Goal: Task Accomplishment & Management: Complete application form

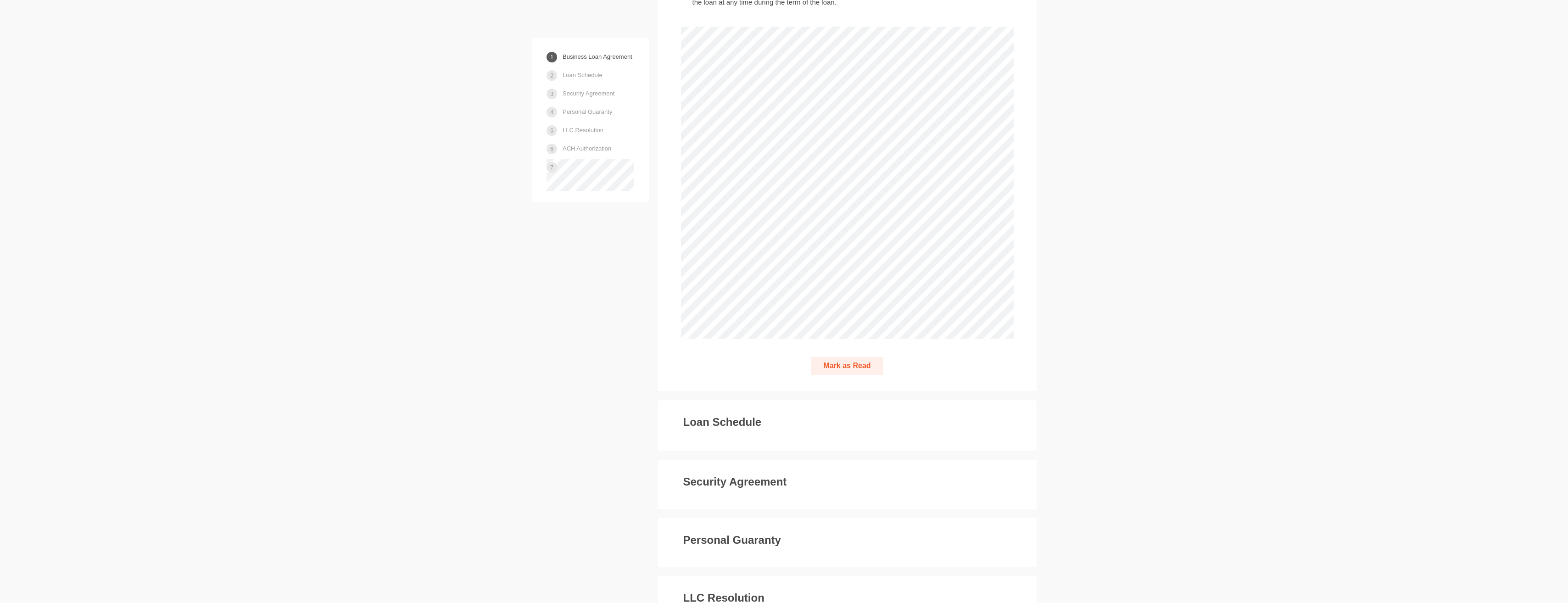
scroll to position [1883, 0]
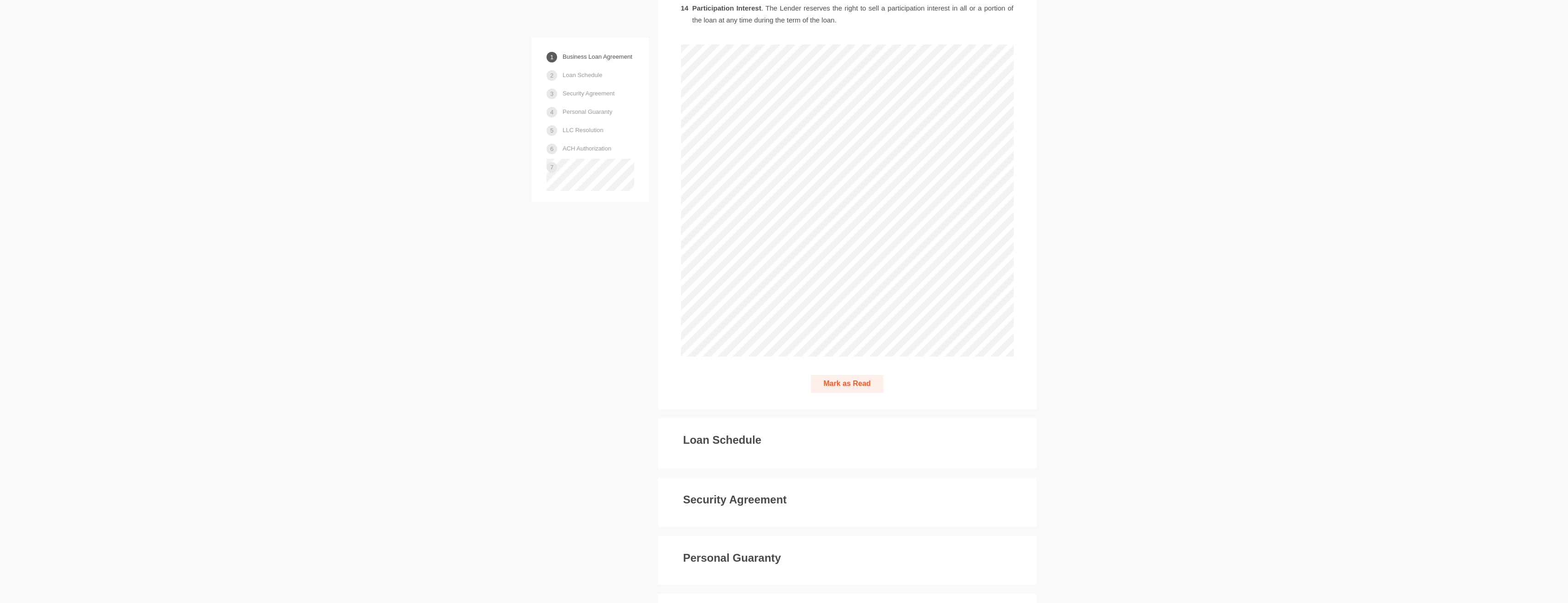
click at [837, 375] on button "Mark as Read" at bounding box center [847, 384] width 72 height 18
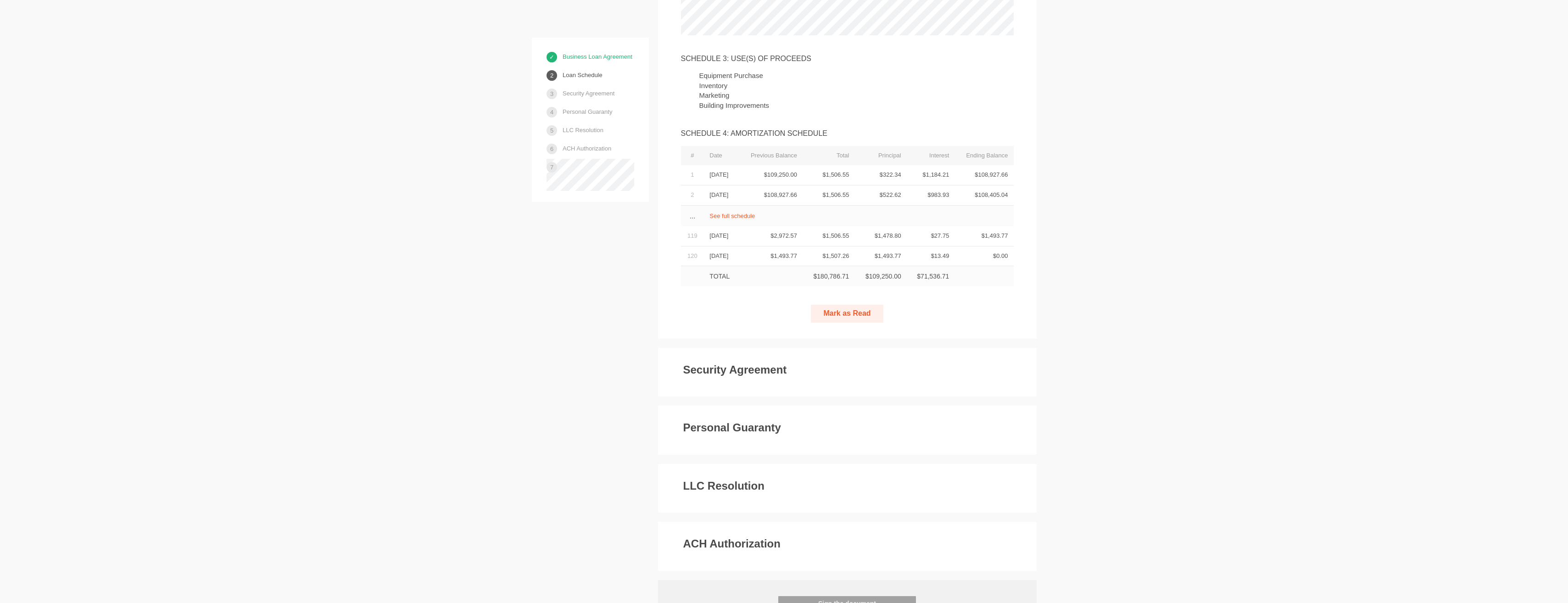
scroll to position [2504, 0]
click at [798, 353] on div "Security Agreement We, the Debtor(s), grant and assign to DreamSpring ("Lender"…" at bounding box center [847, 378] width 378 height 49
click at [852, 310] on button "Mark as Read" at bounding box center [847, 319] width 72 height 18
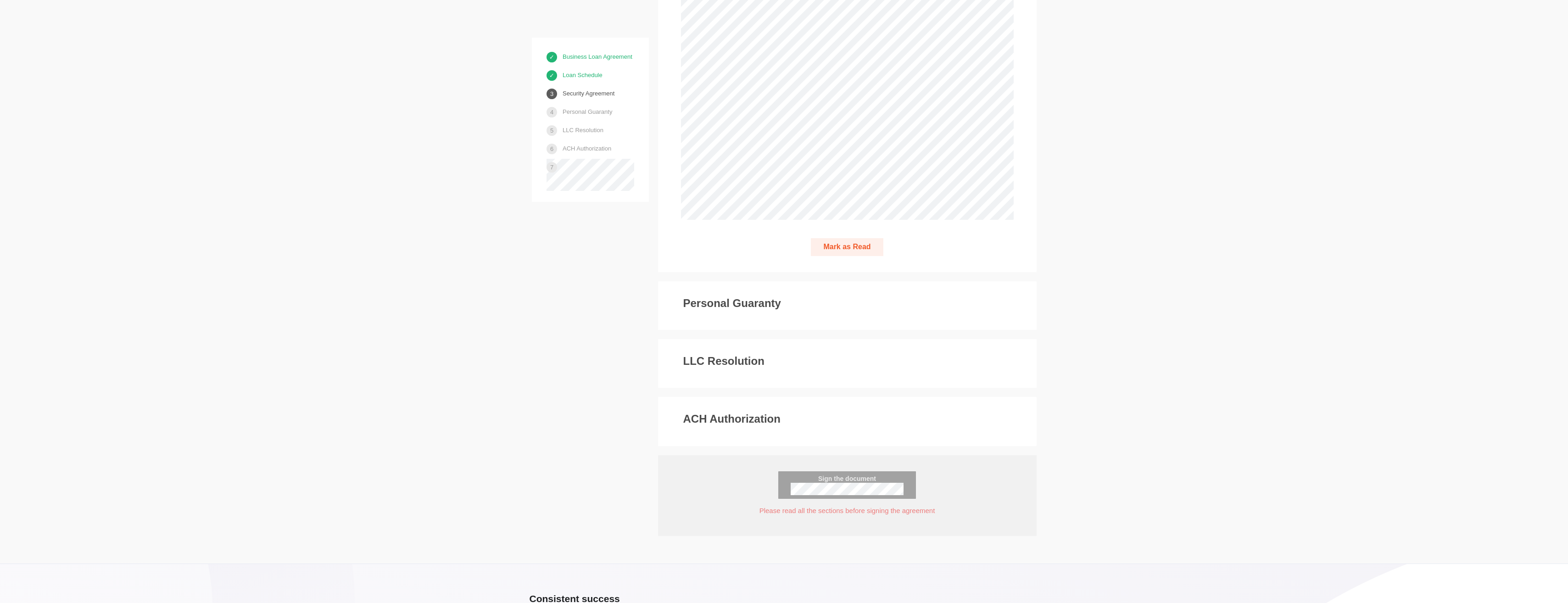
scroll to position [3860, 0]
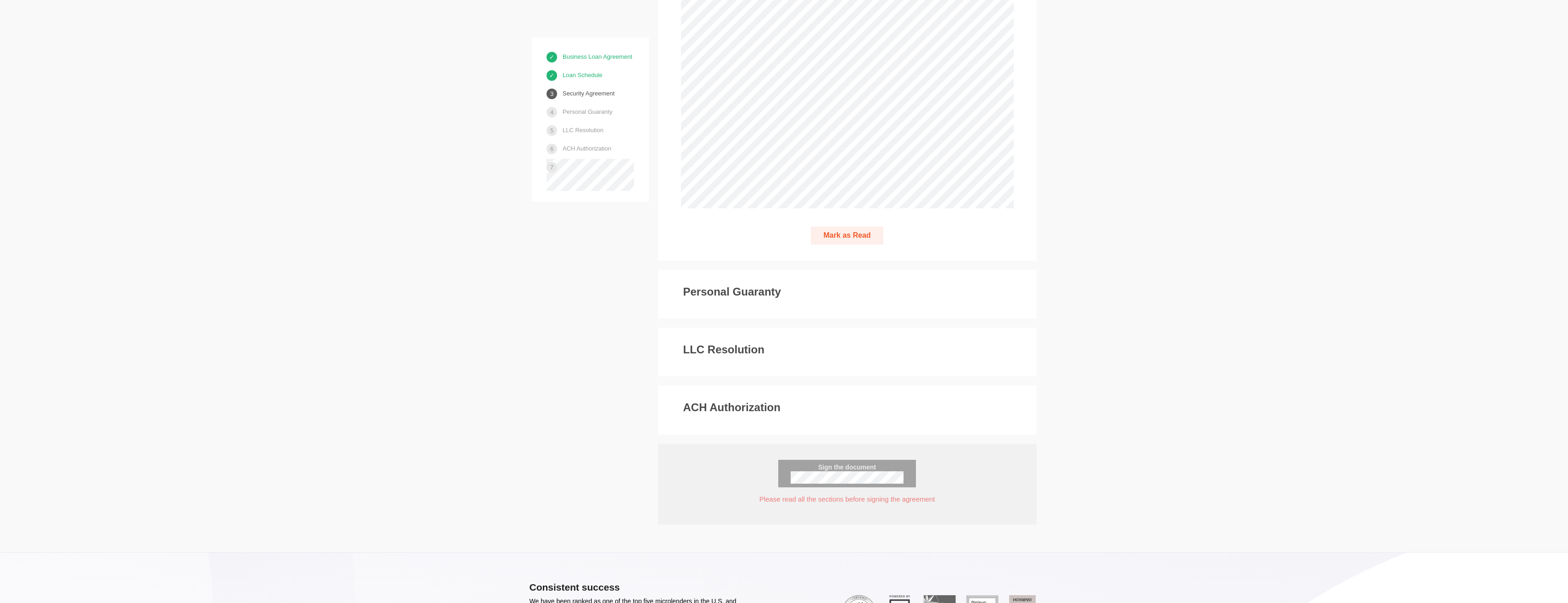
click at [726, 286] on h3 "Personal Guaranty" at bounding box center [732, 292] width 98 height 12
click at [858, 227] on button "Mark as Read" at bounding box center [847, 236] width 72 height 18
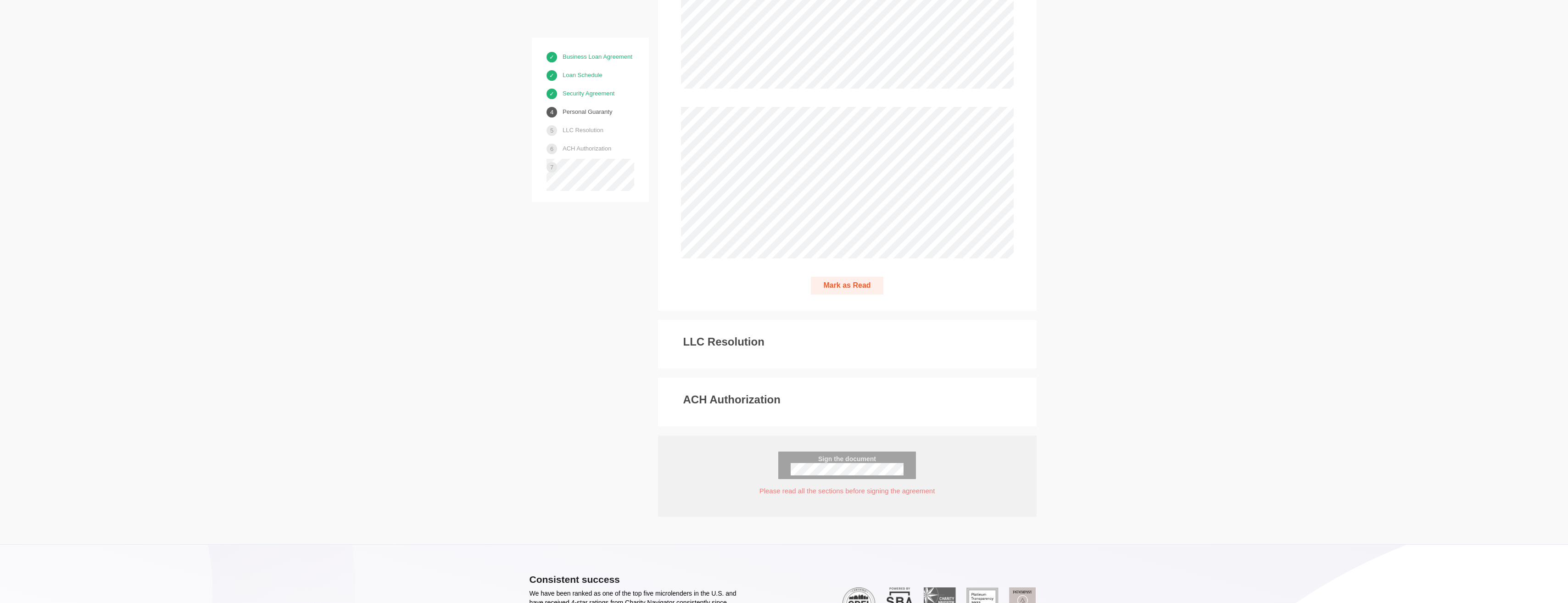
scroll to position [6188, 0]
click at [840, 282] on button "Mark as Read" at bounding box center [847, 291] width 72 height 18
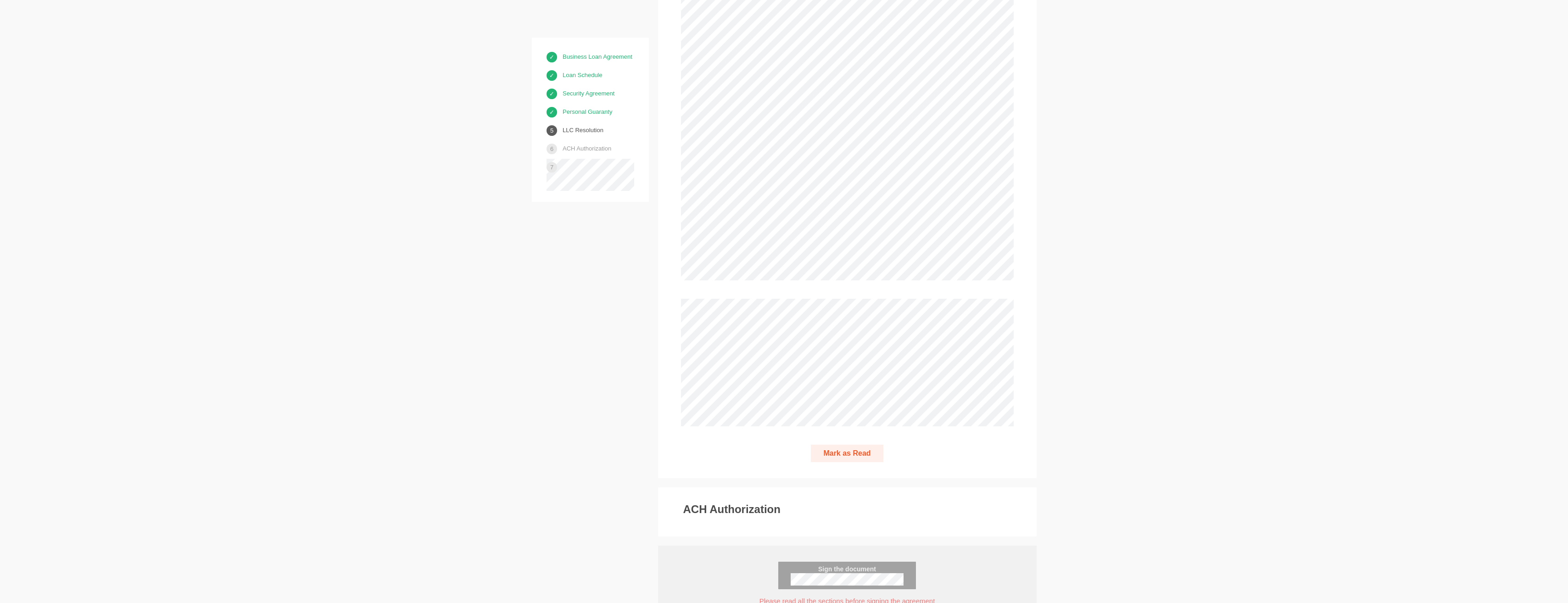
scroll to position [7225, 0]
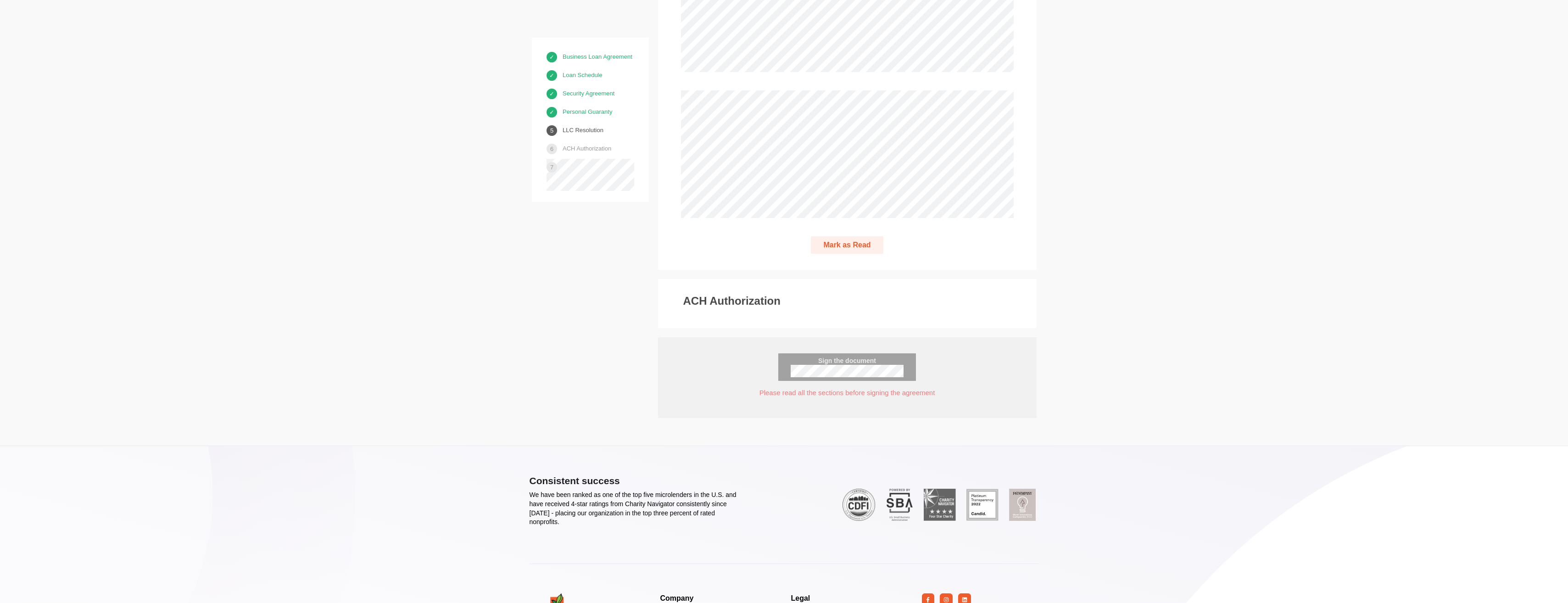
click at [870, 237] on button "Mark as Read" at bounding box center [847, 245] width 72 height 18
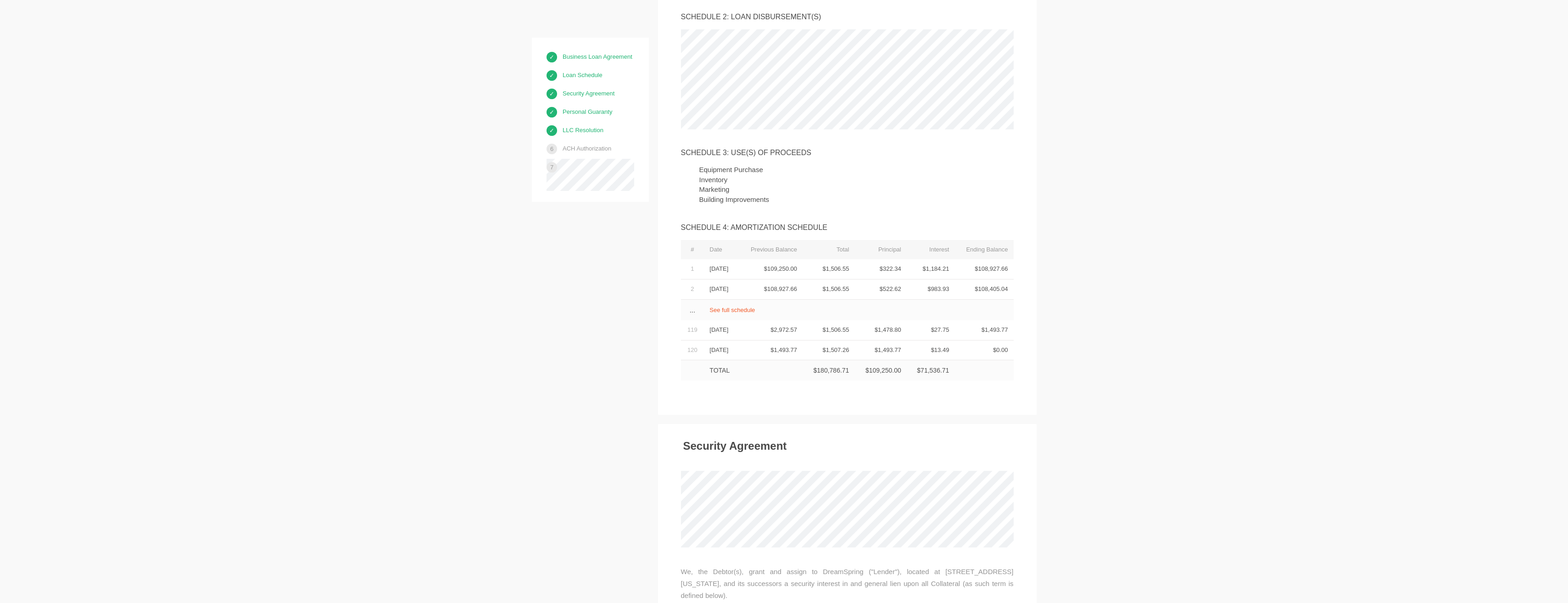
scroll to position [0, 0]
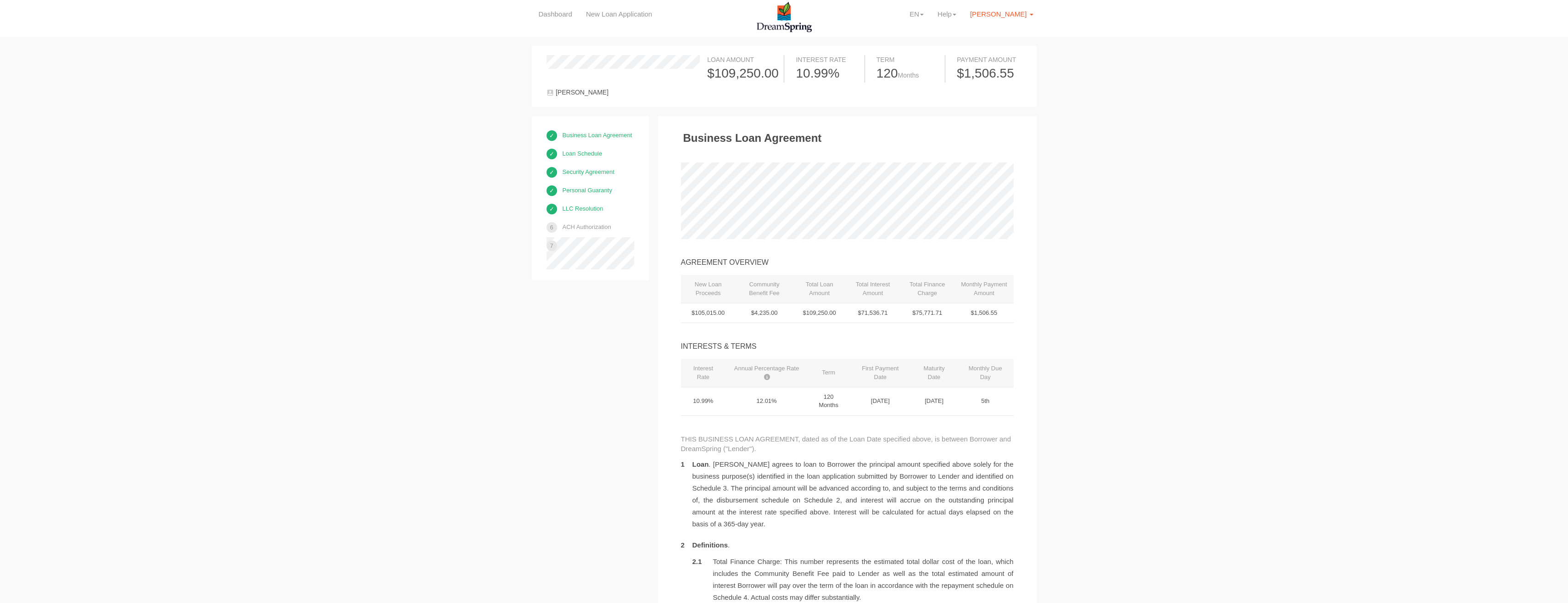
click at [1012, 13] on span "[PERSON_NAME]" at bounding box center [999, 14] width 56 height 8
click at [990, 39] on ul "Account Settings Coming soon Logout" at bounding box center [1004, 53] width 74 height 50
click at [1030, 13] on link "JM Janine M. Misciagno" at bounding box center [1002, 14] width 77 height 28
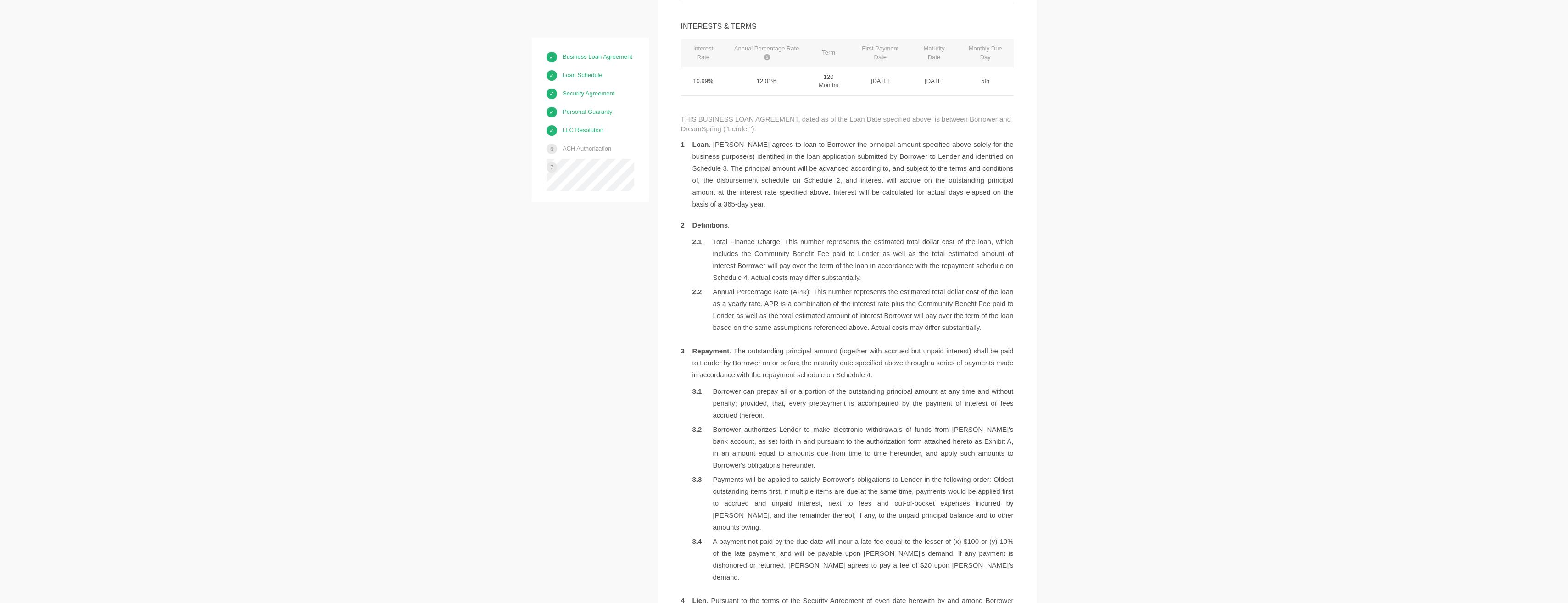
scroll to position [322, 0]
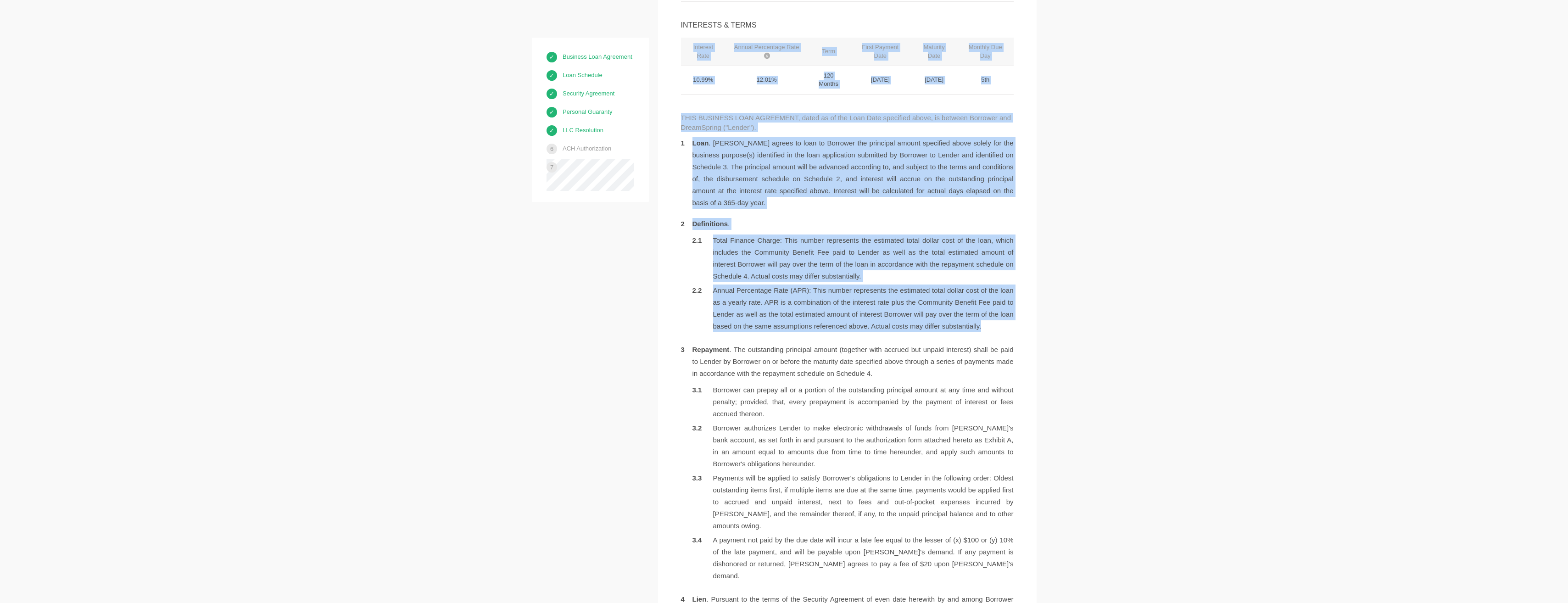
drag, startPoint x: 1568, startPoint y: 67, endPoint x: 1575, endPoint y: 223, distance: 156.2
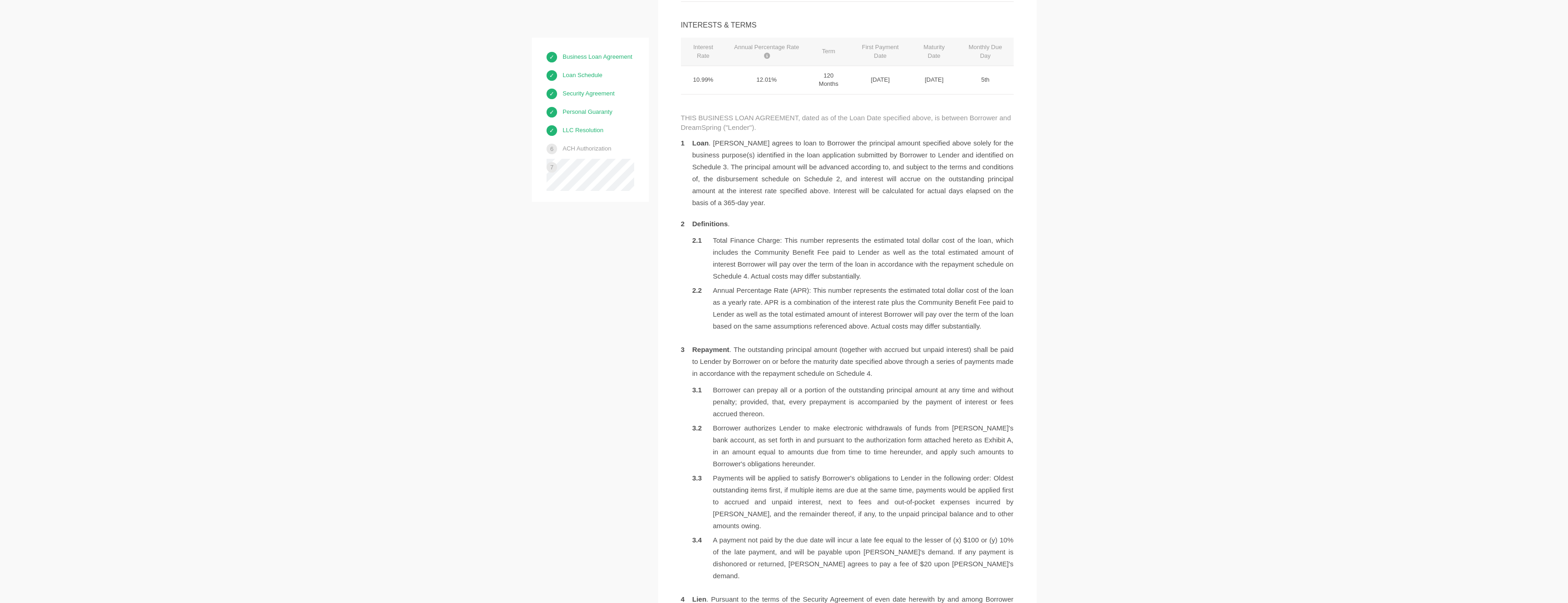
drag, startPoint x: 1575, startPoint y: 223, endPoint x: 1508, endPoint y: 42, distance: 193.0
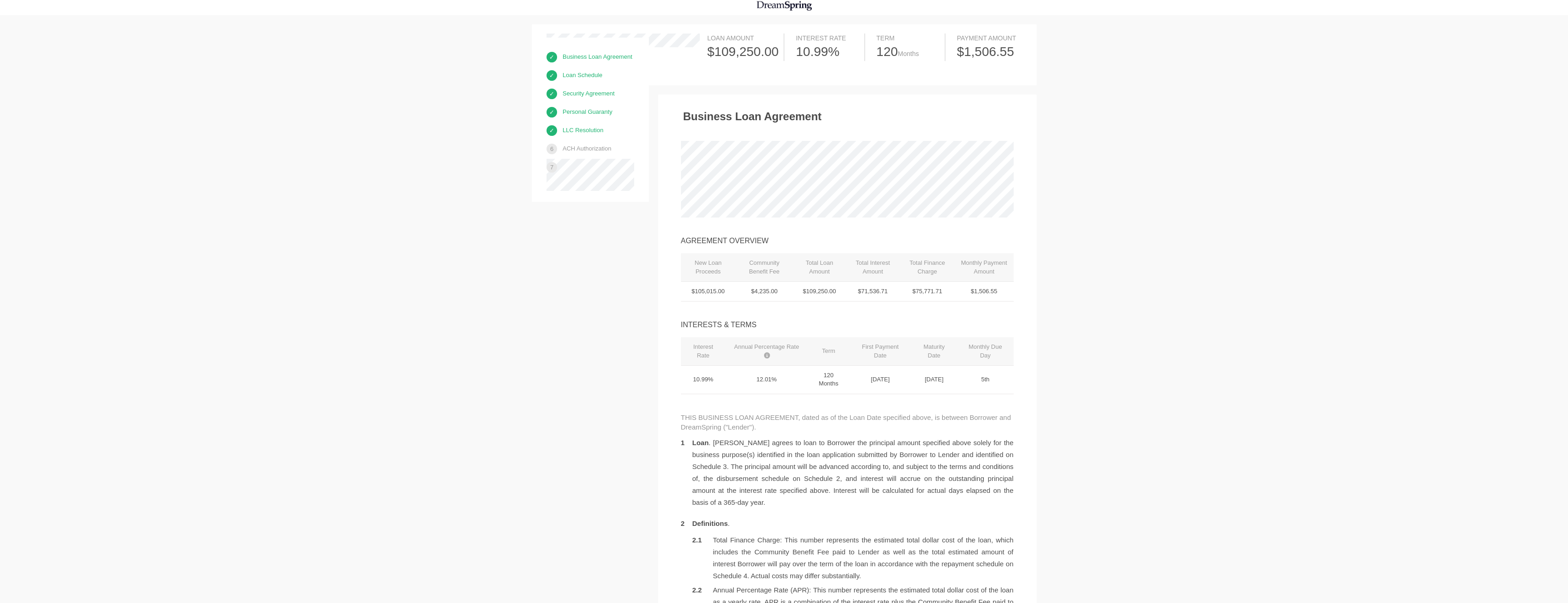
scroll to position [0, 0]
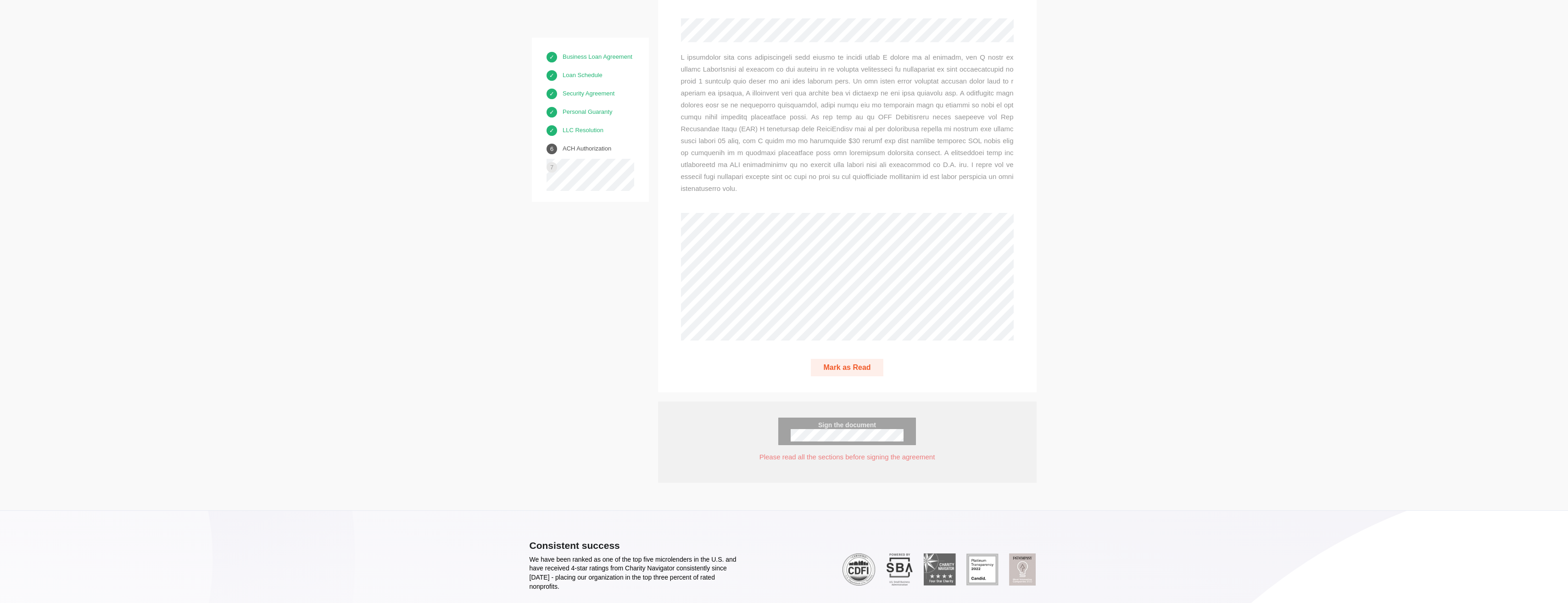
click at [840, 359] on button "Mark as Read" at bounding box center [847, 368] width 72 height 18
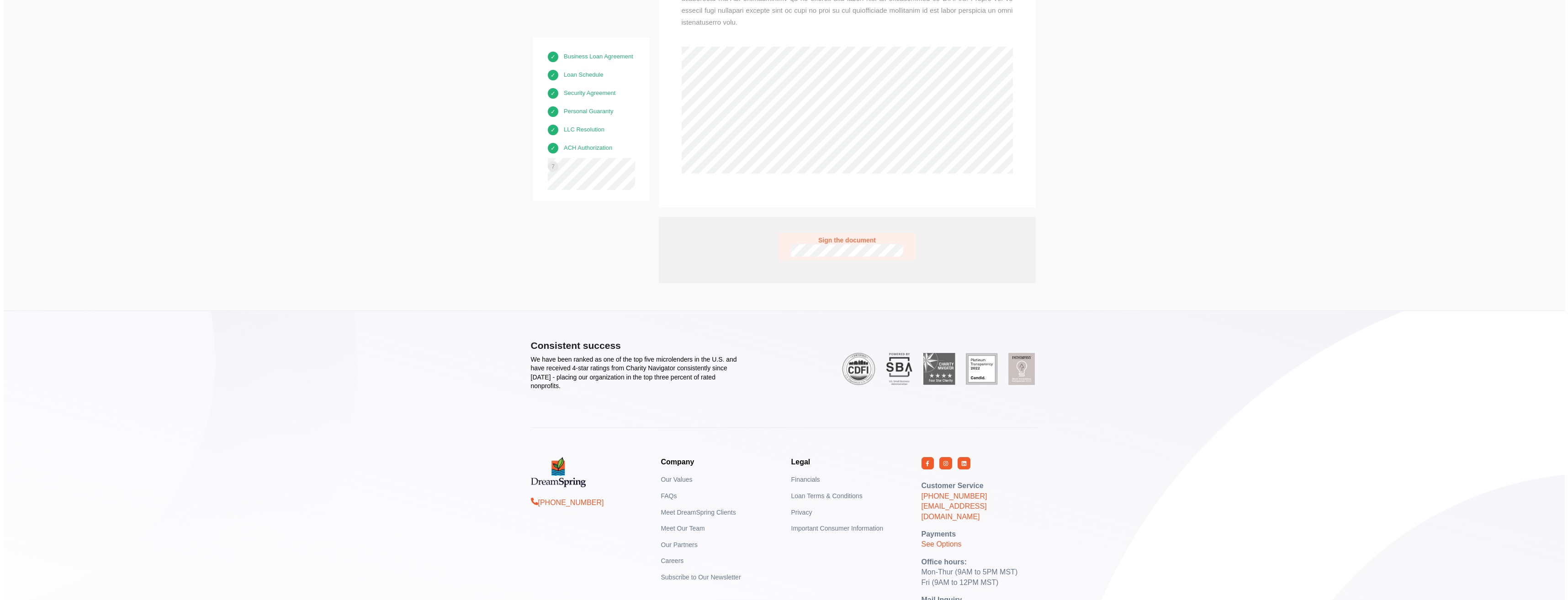
scroll to position [7774, 0]
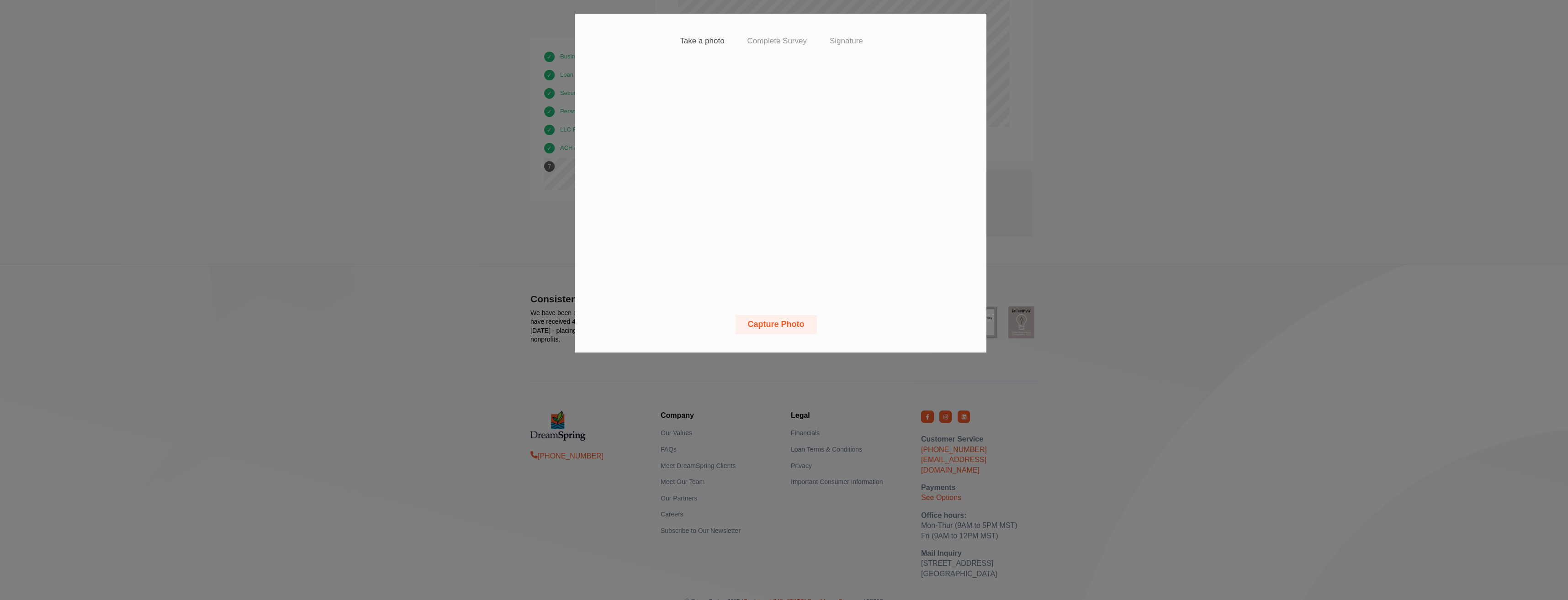
click at [660, 166] on video at bounding box center [781, 180] width 292 height 219
click at [777, 324] on button "Capture Photo" at bounding box center [775, 324] width 81 height 19
click at [796, 329] on button "Capture Photo" at bounding box center [775, 324] width 81 height 19
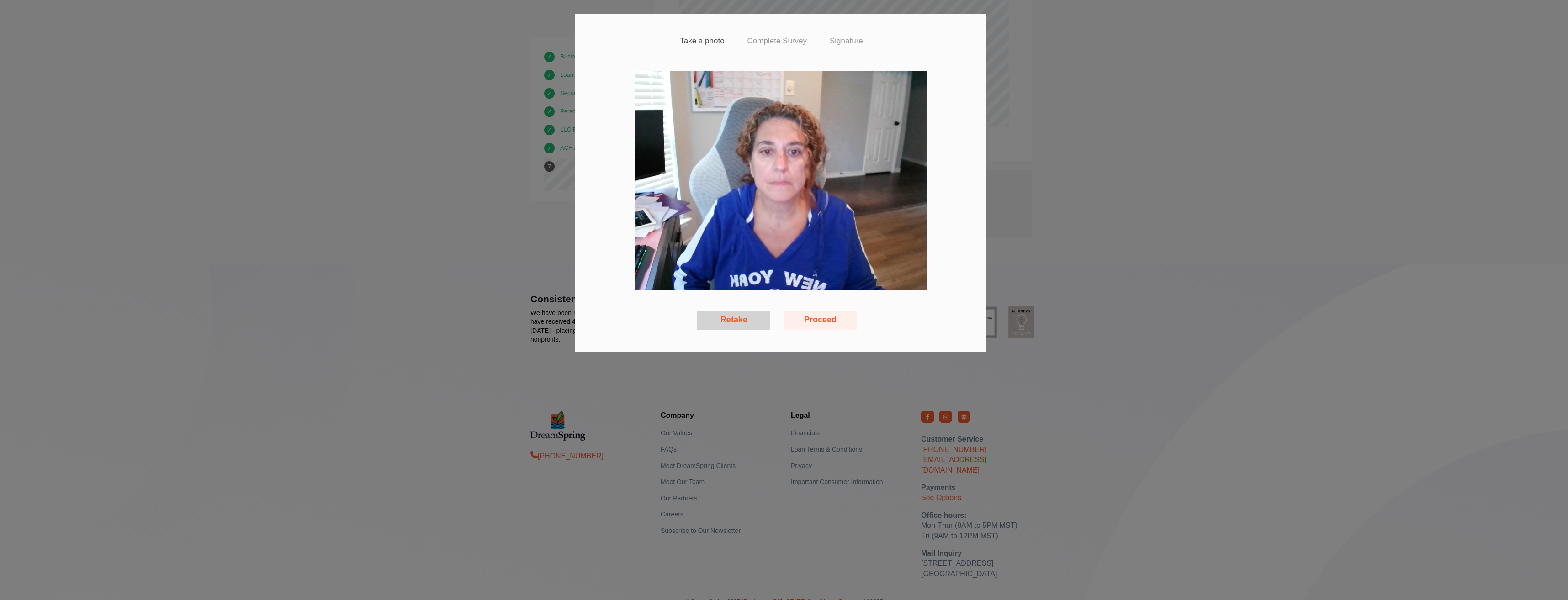
click at [728, 316] on button "Retake" at bounding box center [733, 320] width 73 height 19
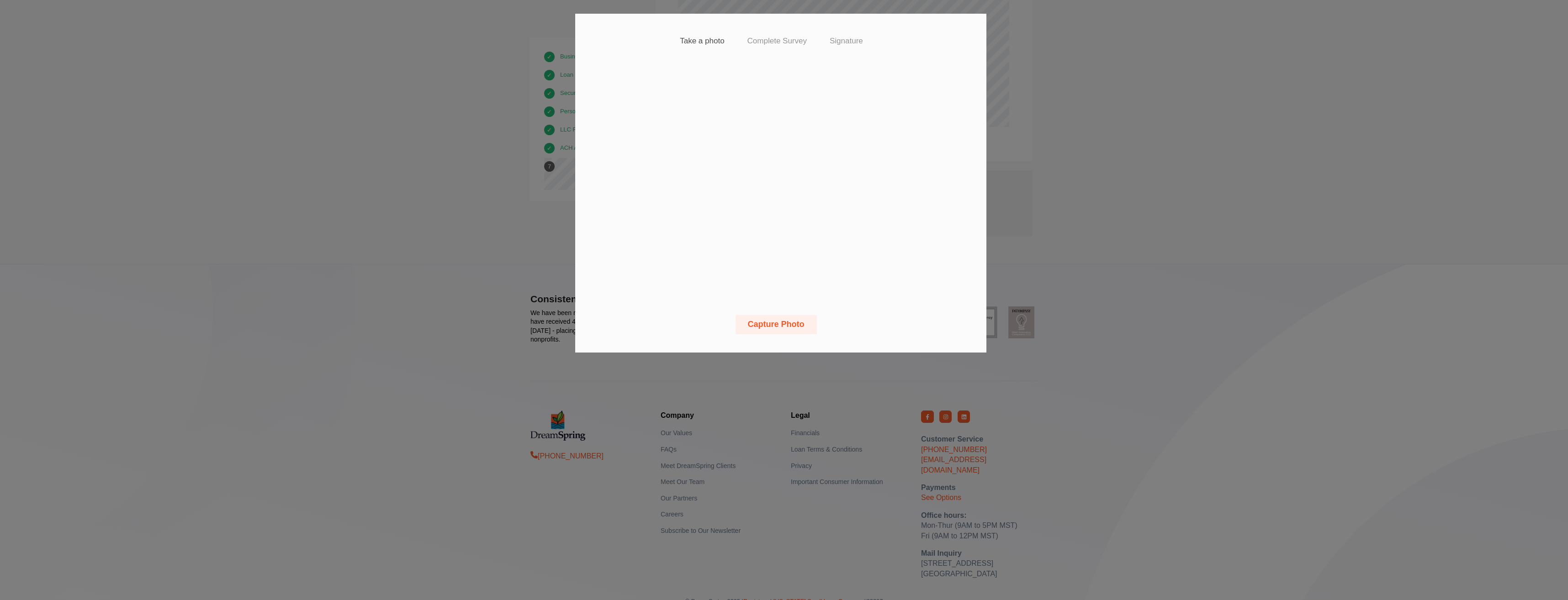
click at [767, 324] on button "Capture Photo" at bounding box center [775, 324] width 81 height 19
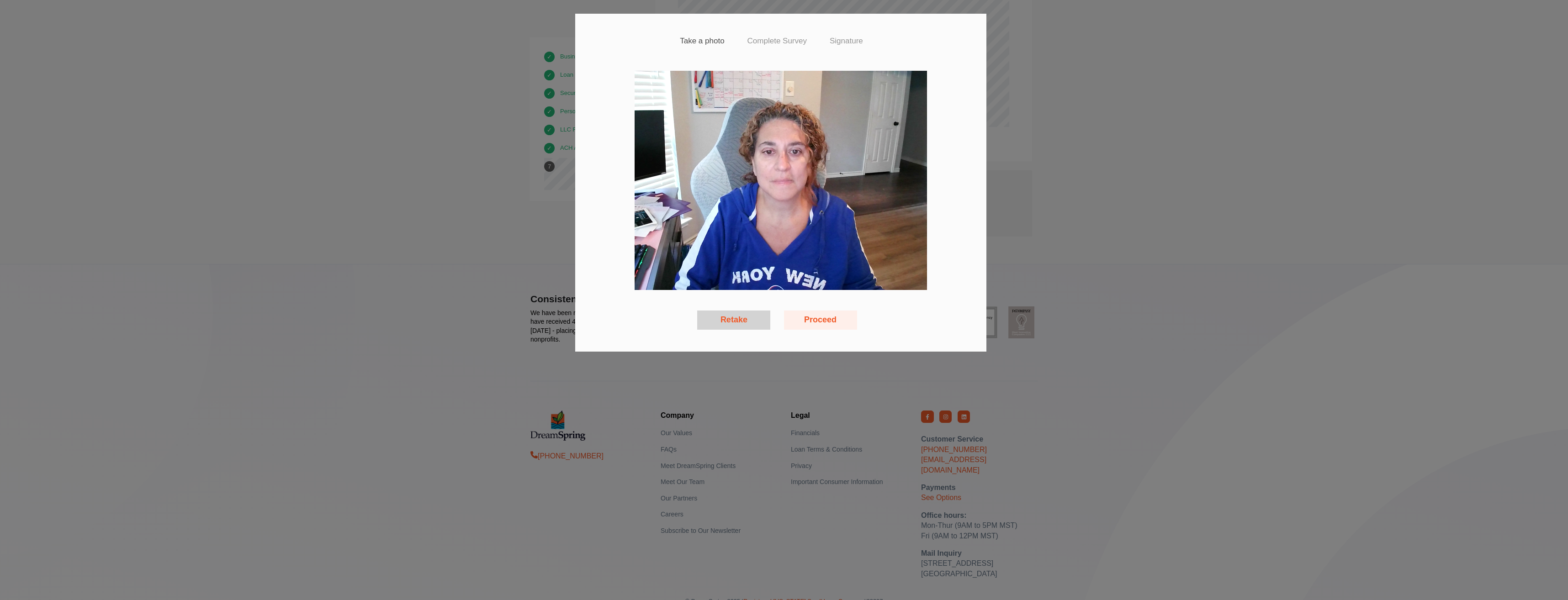
click at [825, 317] on button "Proceed" at bounding box center [821, 320] width 73 height 19
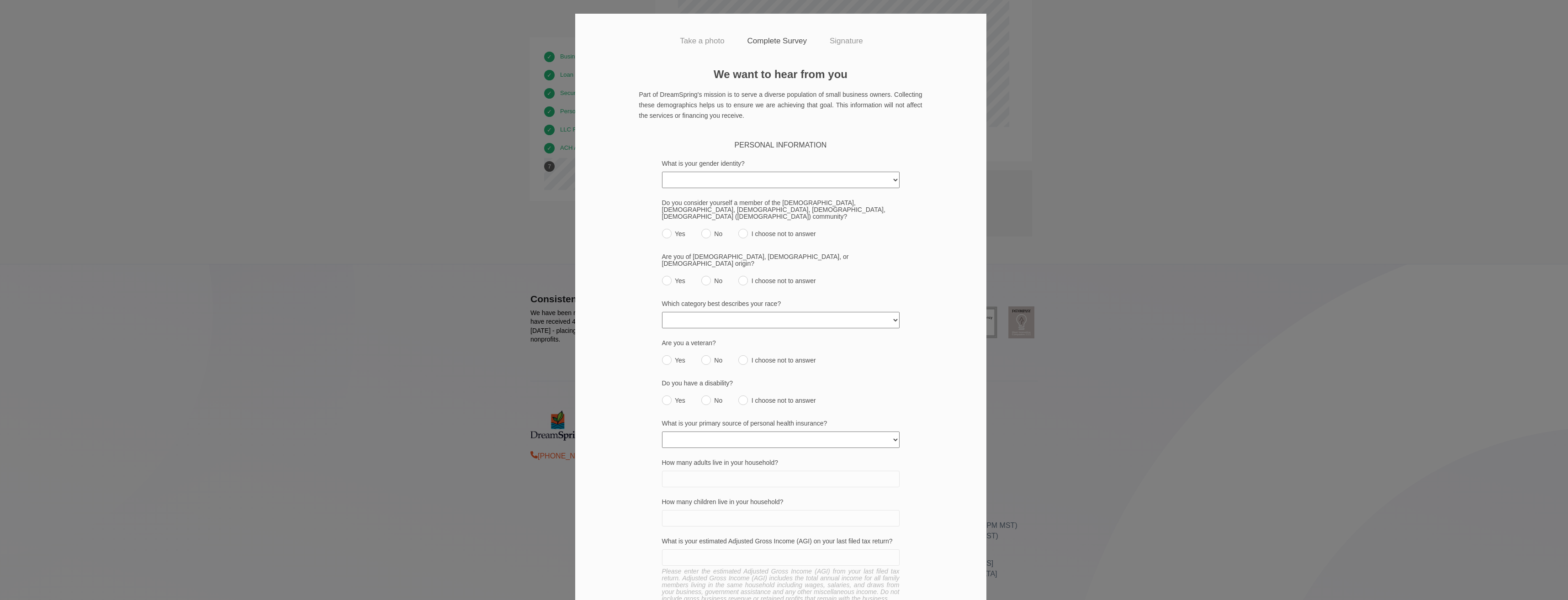
click at [887, 179] on select "Female Male Transgender Non-Binary/Third Gender An identity not listed here I c…" at bounding box center [781, 180] width 237 height 17
select select "female"
click at [662, 172] on select "Female Male Transgender Non-Binary/Third Gender An identity not listed here I c…" at bounding box center [781, 180] width 237 height 17
click at [703, 228] on input "No" at bounding box center [706, 233] width 10 height 10
radio input "true"
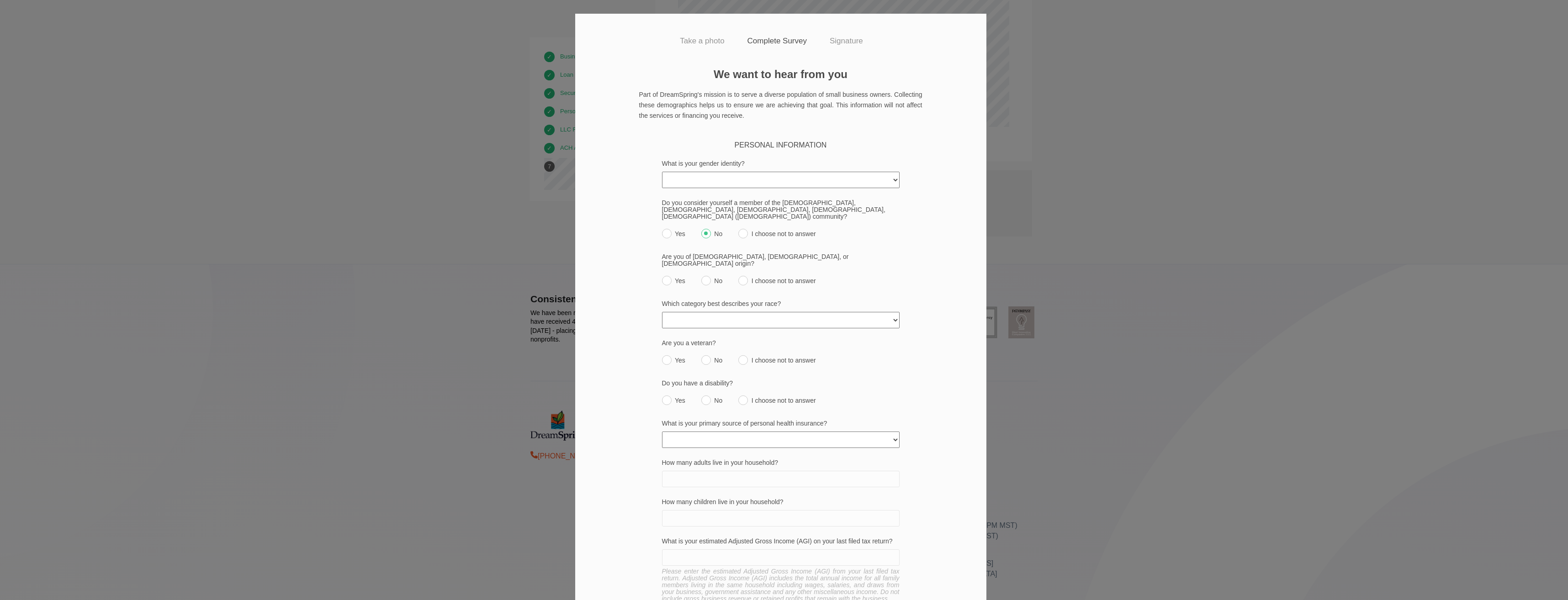
click at [701, 276] on input "No" at bounding box center [706, 280] width 10 height 10
radio input "true"
click at [888, 312] on select "American Indian or Alaska Native Asian Black or African American Native Hawaiia…" at bounding box center [781, 320] width 237 height 17
select select "declined_to_answer"
click at [662, 312] on select "American Indian or Alaska Native Asian Black or African American Native Hawaiia…" at bounding box center [781, 320] width 237 height 17
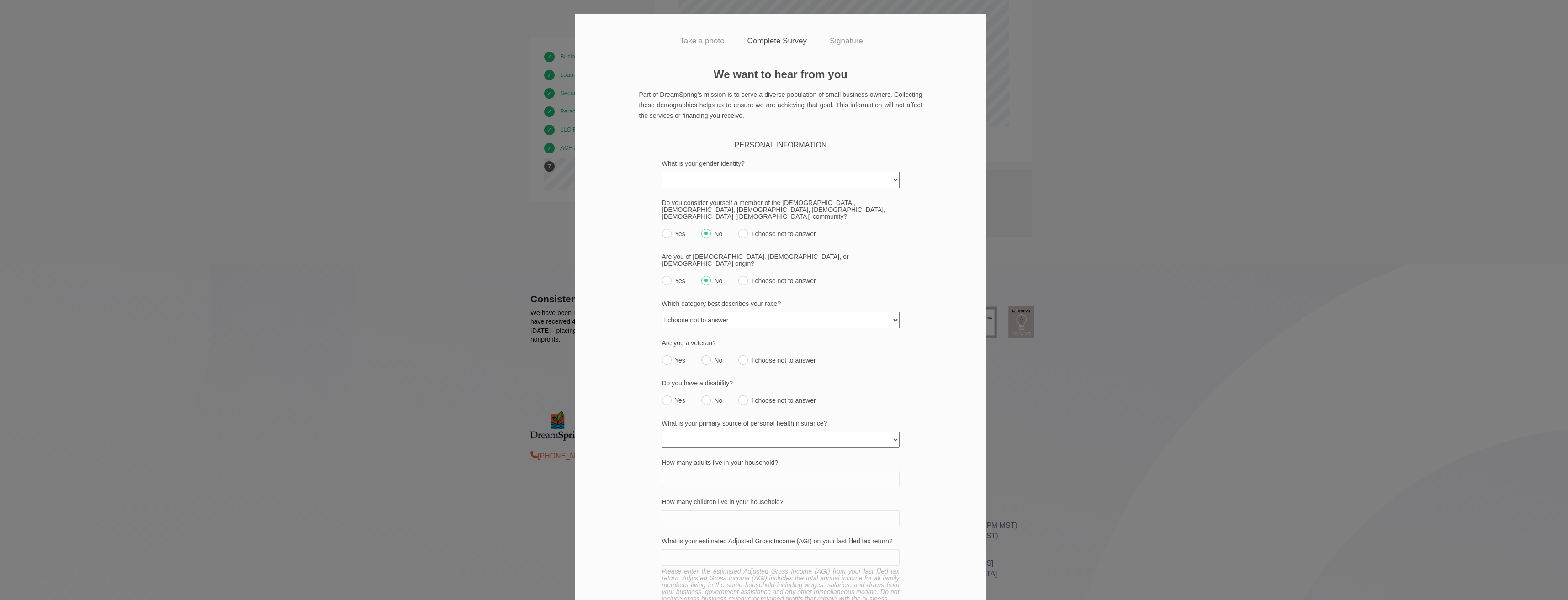
click at [701, 356] on input "No" at bounding box center [706, 360] width 10 height 10
radio input "true"
click at [694, 380] on div "Do you have a disability? Yes No I choose not to answer" at bounding box center [781, 394] width 237 height 29
click at [703, 396] on input "No" at bounding box center [706, 400] width 10 height 10
radio input "true"
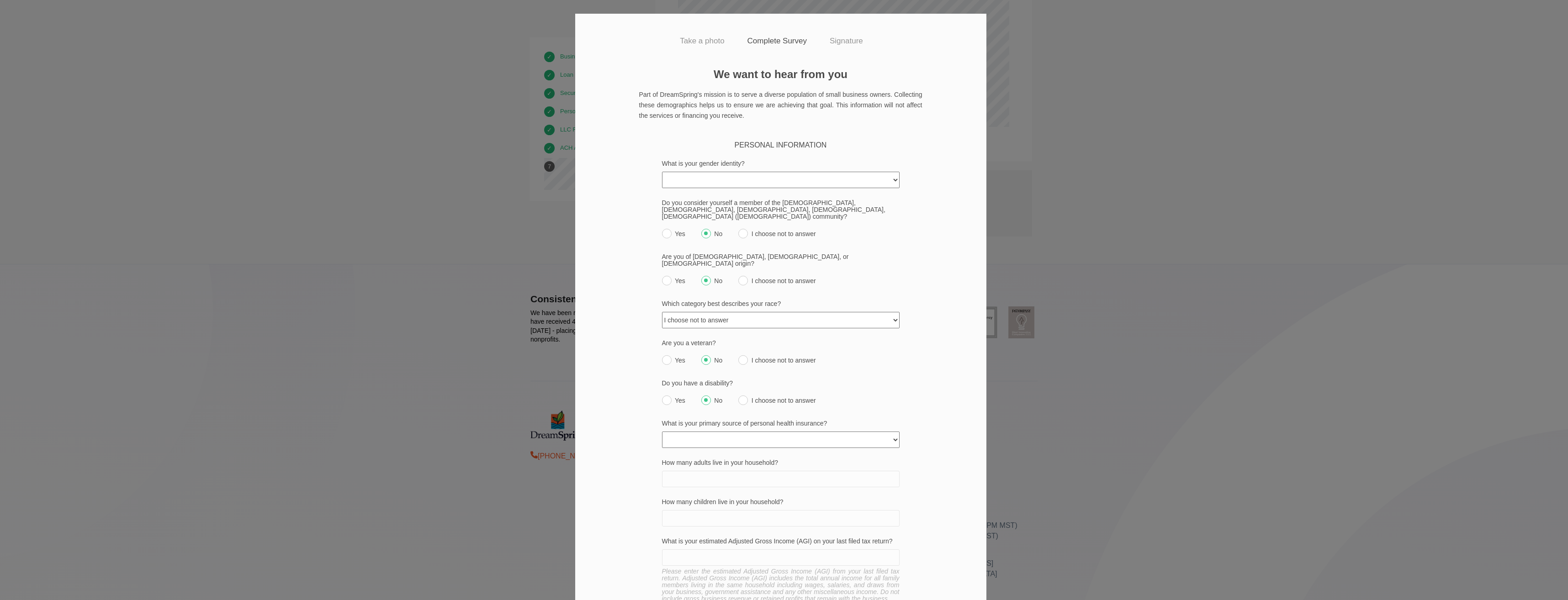
click at [840, 432] on select "None Private policy My business Medicaid/Medicare Other state funded Another jo…" at bounding box center [781, 440] width 237 height 17
select select "another_job"
click at [662, 432] on select "None Private policy My business Medicaid/Medicare Other state funded Another jo…" at bounding box center [781, 440] width 237 height 17
click at [805, 471] on input "How many adults live in your household?" at bounding box center [781, 479] width 237 height 17
click at [883, 471] on input "How many adults live in your household?" at bounding box center [781, 479] width 237 height 17
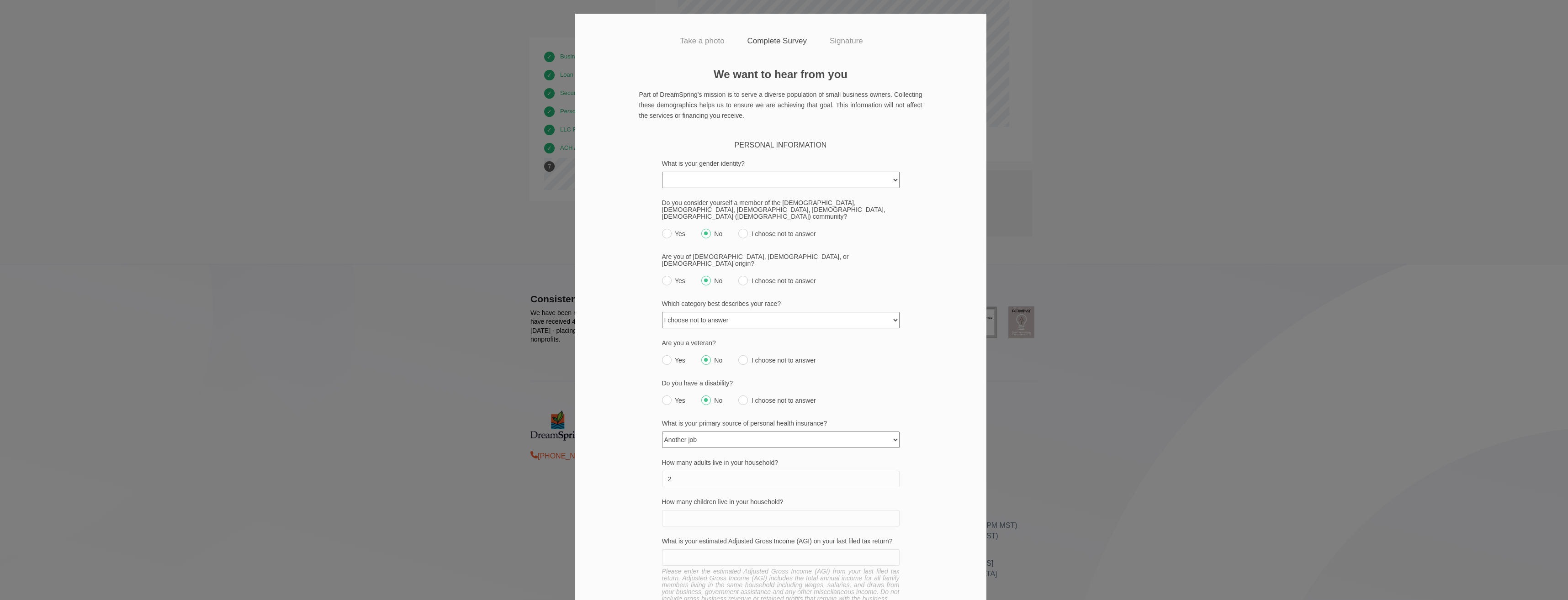
type input "2"
click at [692, 510] on input "How many children live in your household?" at bounding box center [781, 518] width 237 height 17
type input "2"
click at [730, 549] on input "How many children are between the ages 0-8?" at bounding box center [781, 557] width 237 height 17
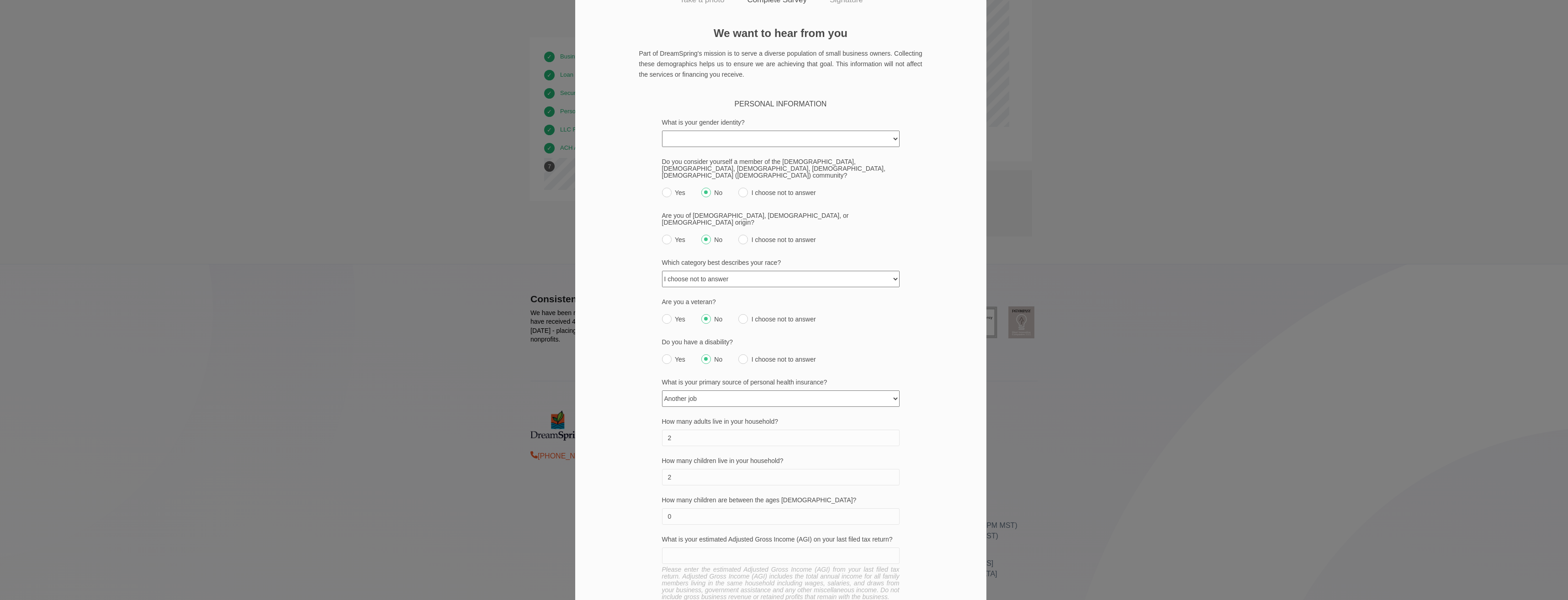
scroll to position [76, 0]
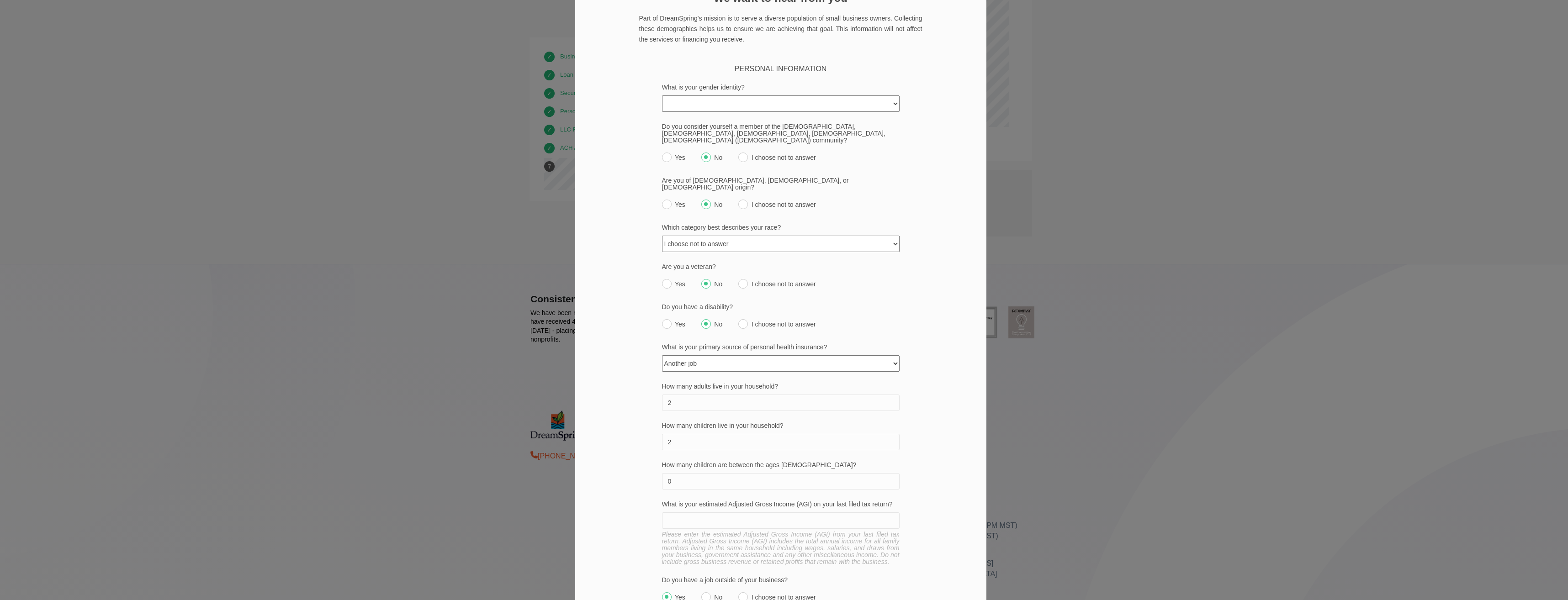
type input "0"
click at [806, 513] on input "What is your estimated Adjusted Gross Income (AGI) on your last filed tax retur…" at bounding box center [781, 521] width 237 height 17
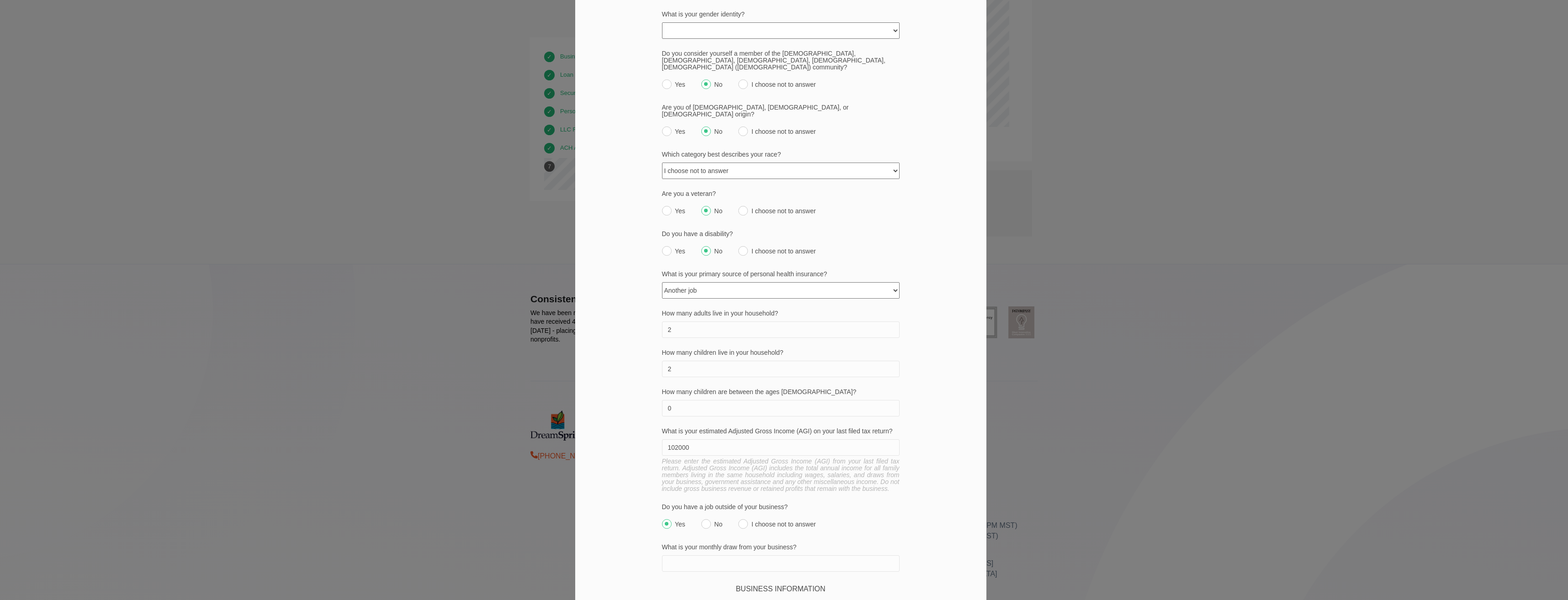
scroll to position [167, 0]
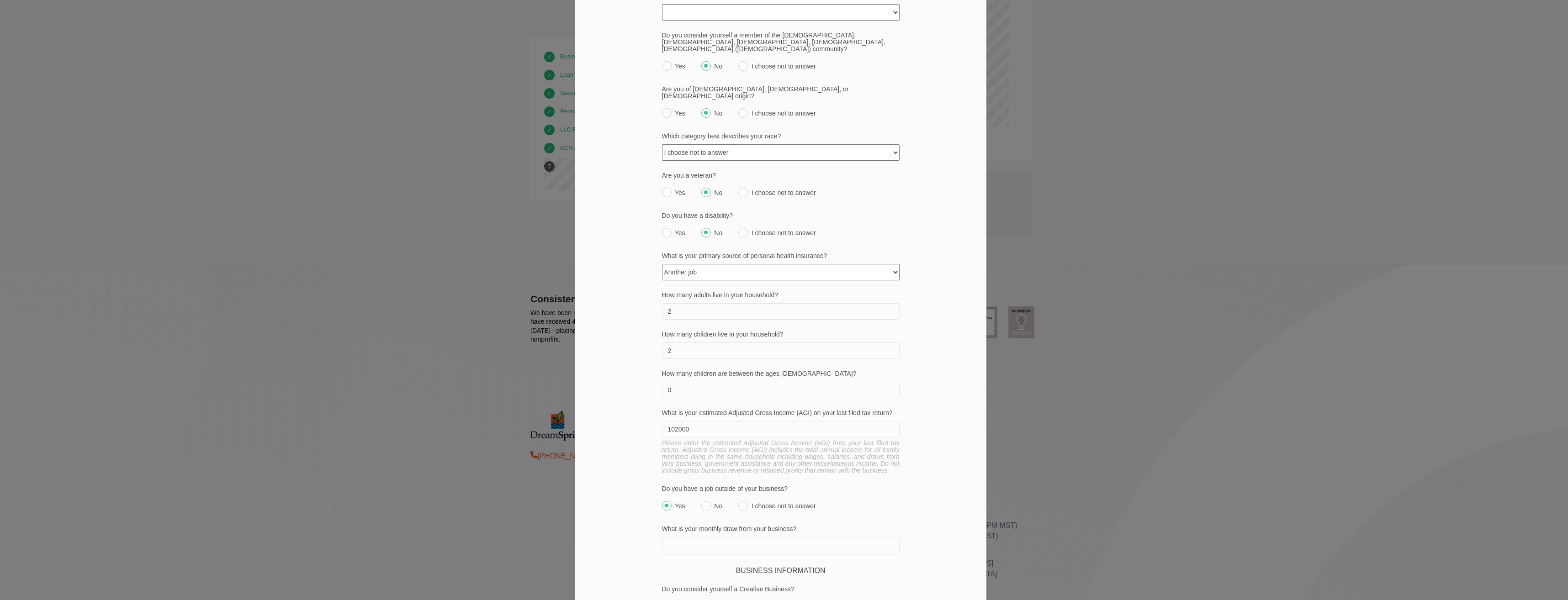
type input "102000"
drag, startPoint x: 662, startPoint y: 488, endPoint x: 671, endPoint y: 496, distance: 12.0
click at [662, 501] on input "Yes" at bounding box center [666, 506] width 10 height 10
radio input "true"
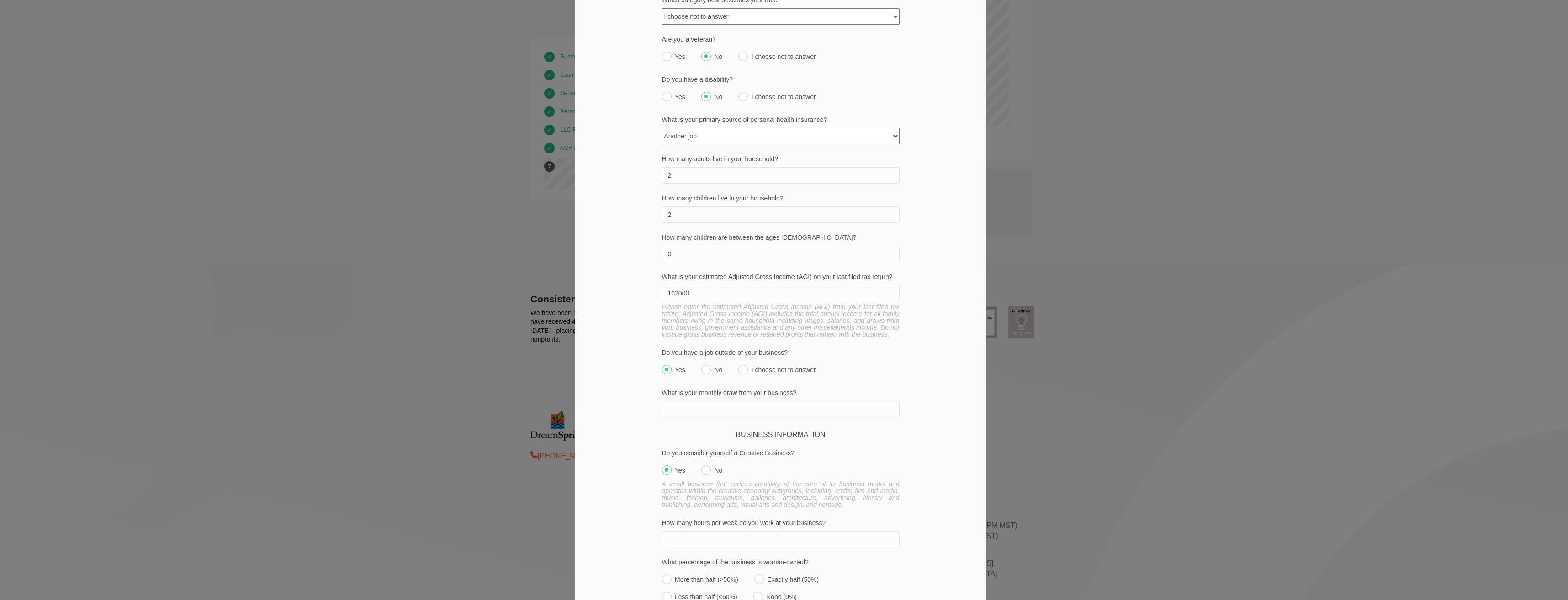
scroll to position [304, 0]
click at [703, 465] on input "No" at bounding box center [706, 469] width 10 height 10
radio input "true"
click at [763, 530] on input "How many hours per week do you work at your business?" at bounding box center [781, 538] width 237 height 17
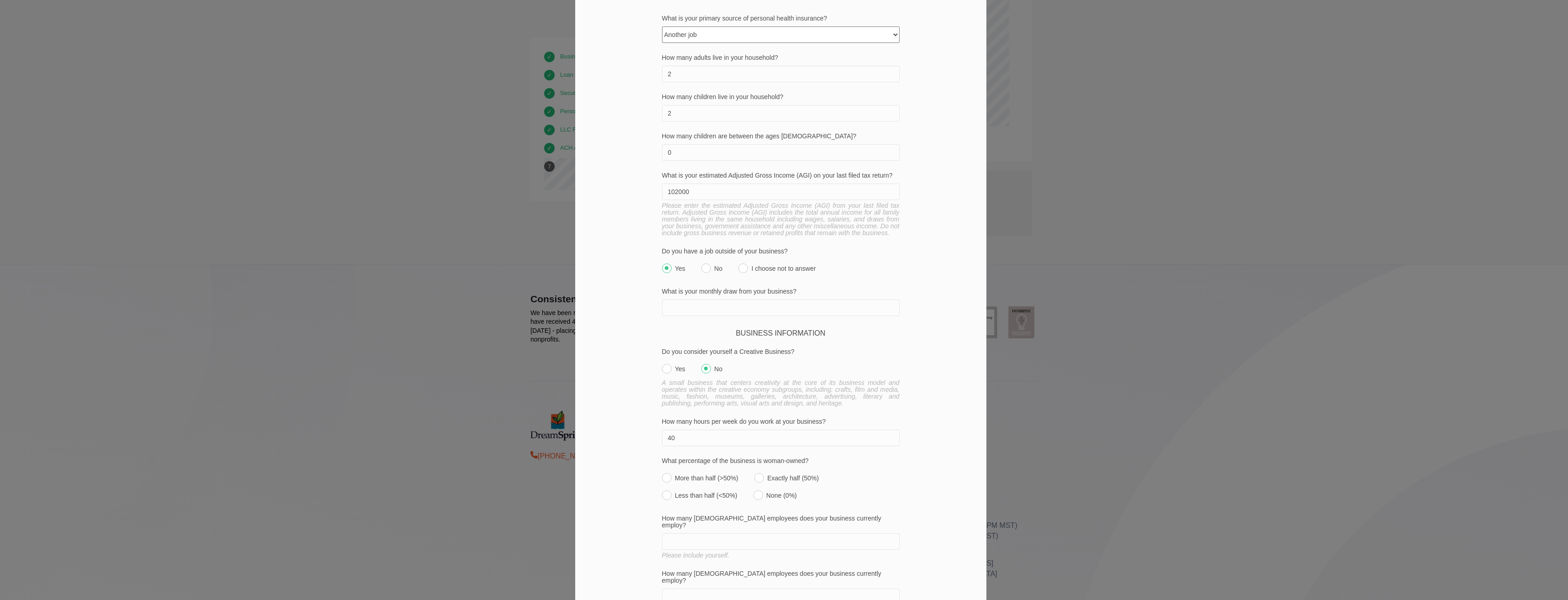
scroll to position [412, 0]
type input "40"
click at [662, 467] on input "More than half (>50%)" at bounding box center [666, 472] width 10 height 10
radio input "true"
click at [740, 528] on input "How many full-time employees does your business currently employ?" at bounding box center [781, 535] width 237 height 17
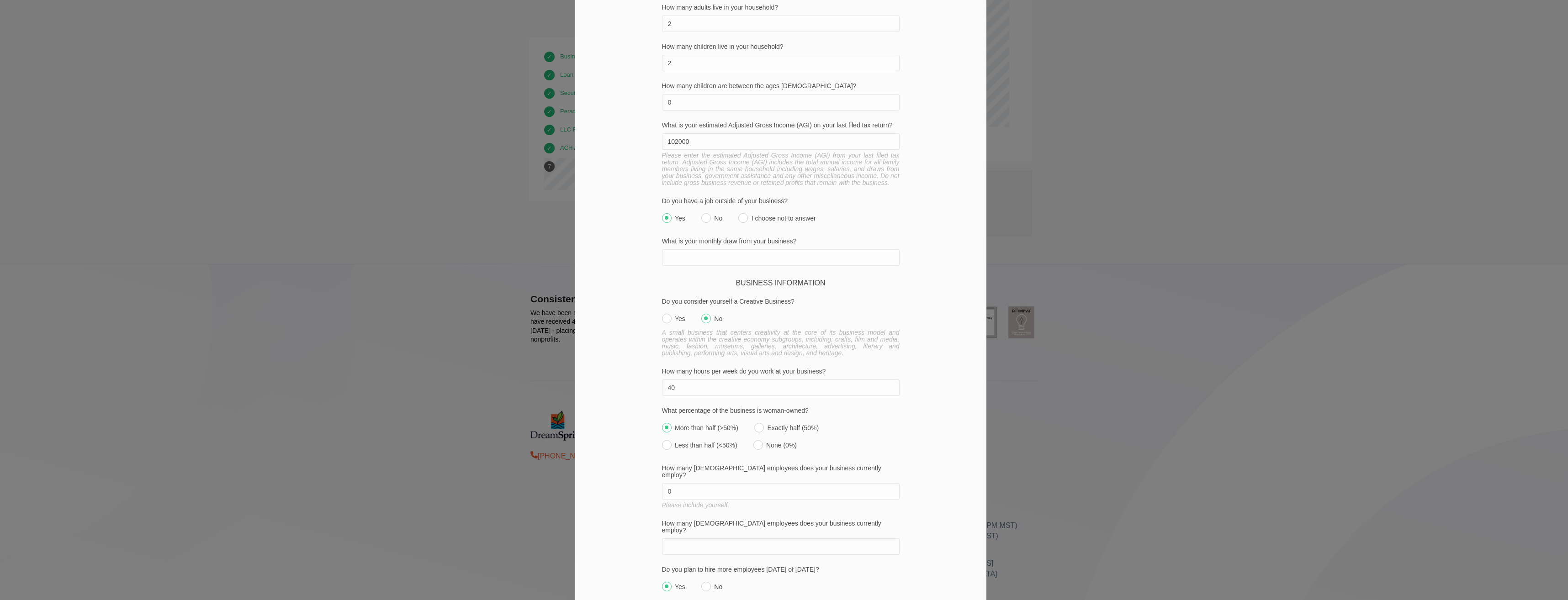
scroll to position [457, 0]
type input "0"
click at [719, 537] on input "How many part-time employees does your business currently employ?" at bounding box center [781, 545] width 237 height 17
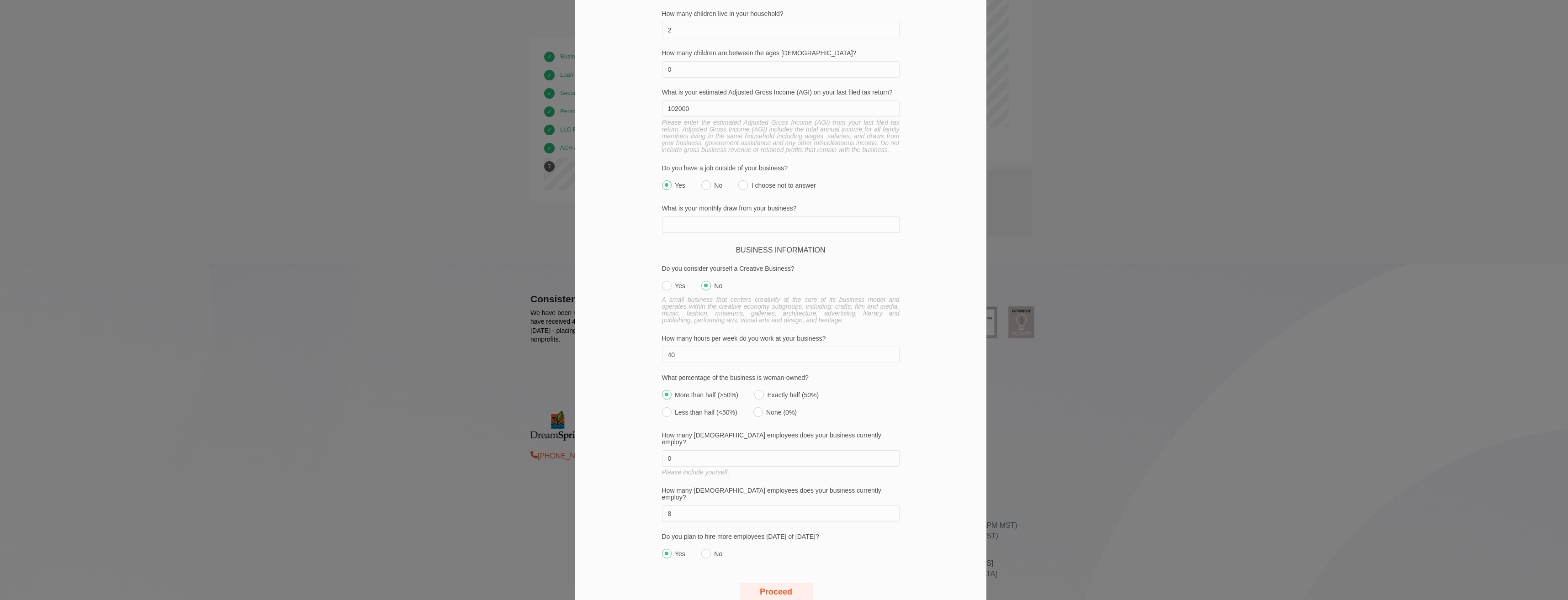
scroll to position [491, 0]
type input "8"
click at [662, 547] on input "Yes" at bounding box center [666, 551] width 10 height 10
radio input "true"
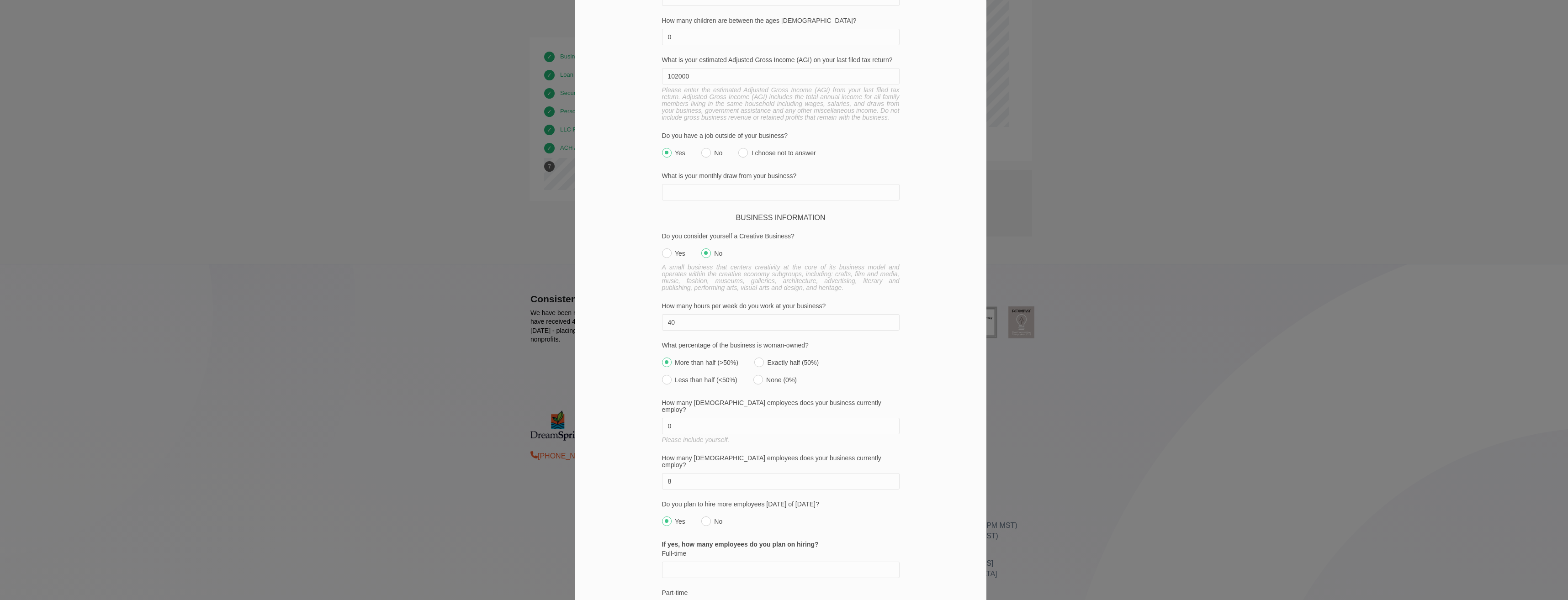
scroll to position [551, 0]
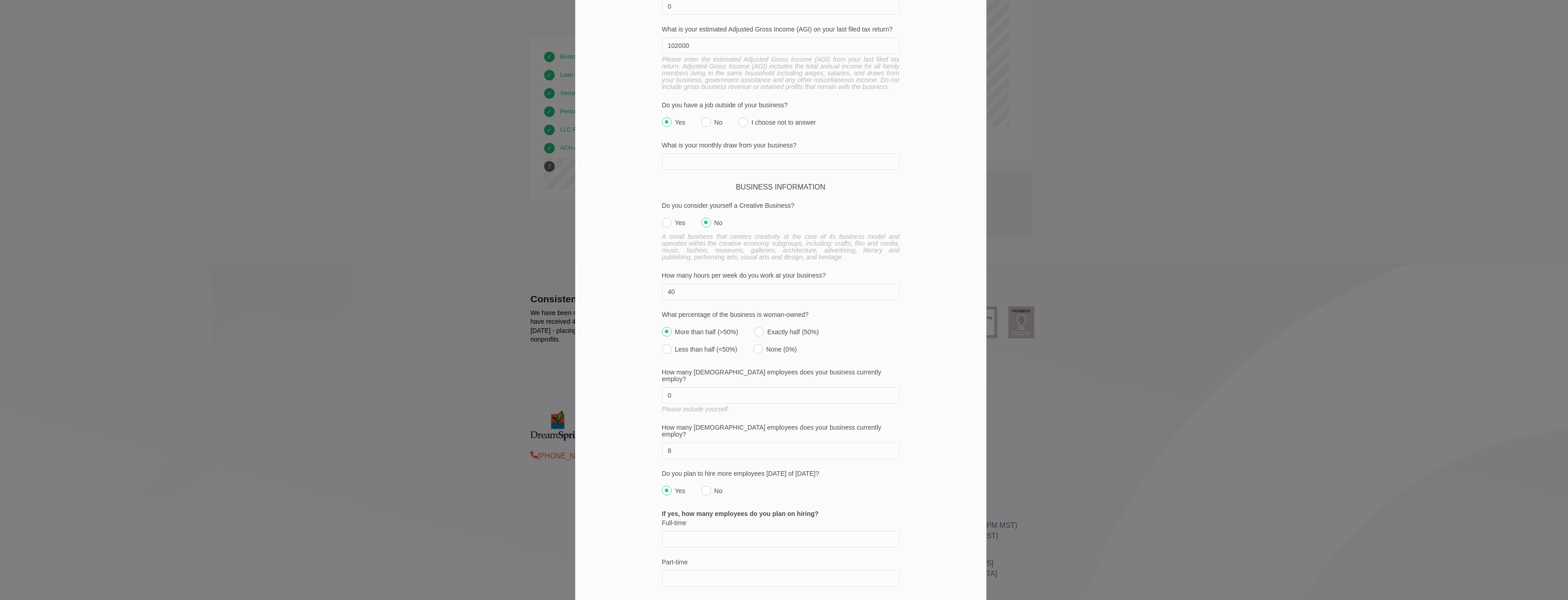
click at [672, 443] on input "8" at bounding box center [781, 451] width 237 height 17
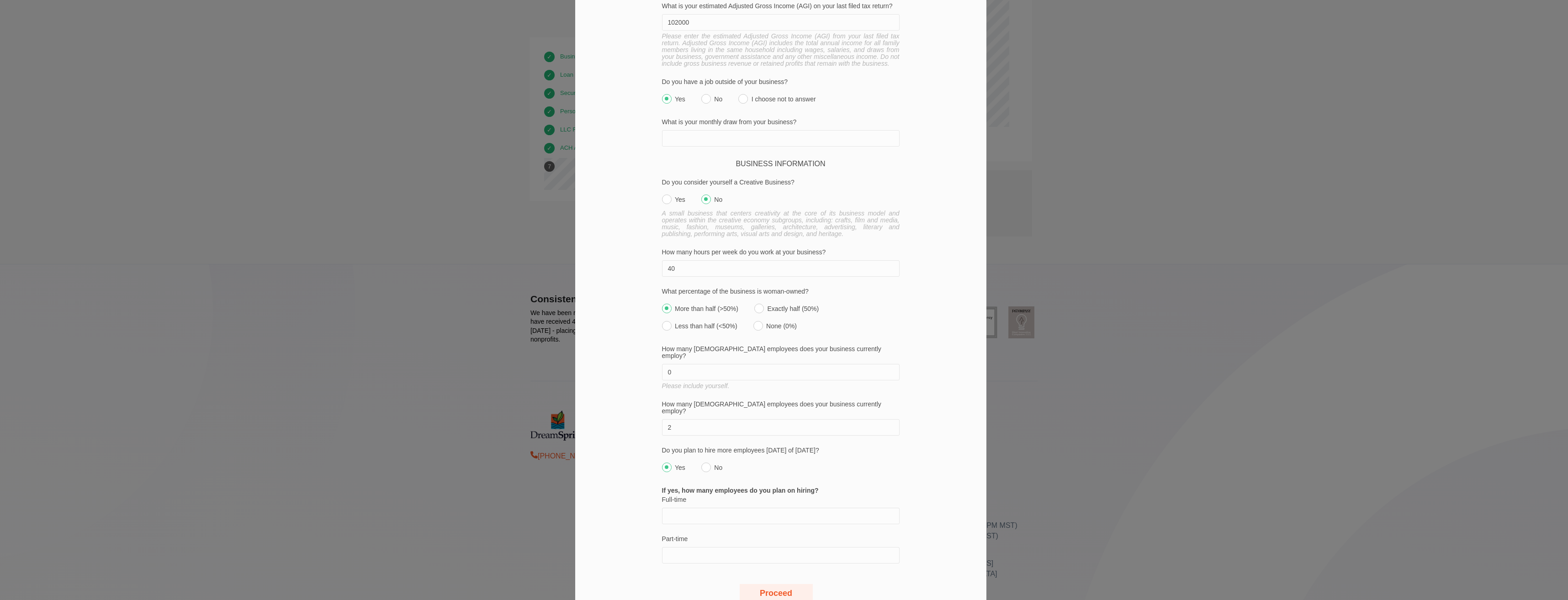
scroll to position [578, 0]
type input "2"
click at [693, 504] on input "Full-time" at bounding box center [781, 512] width 237 height 17
type input "6"
type input "1"
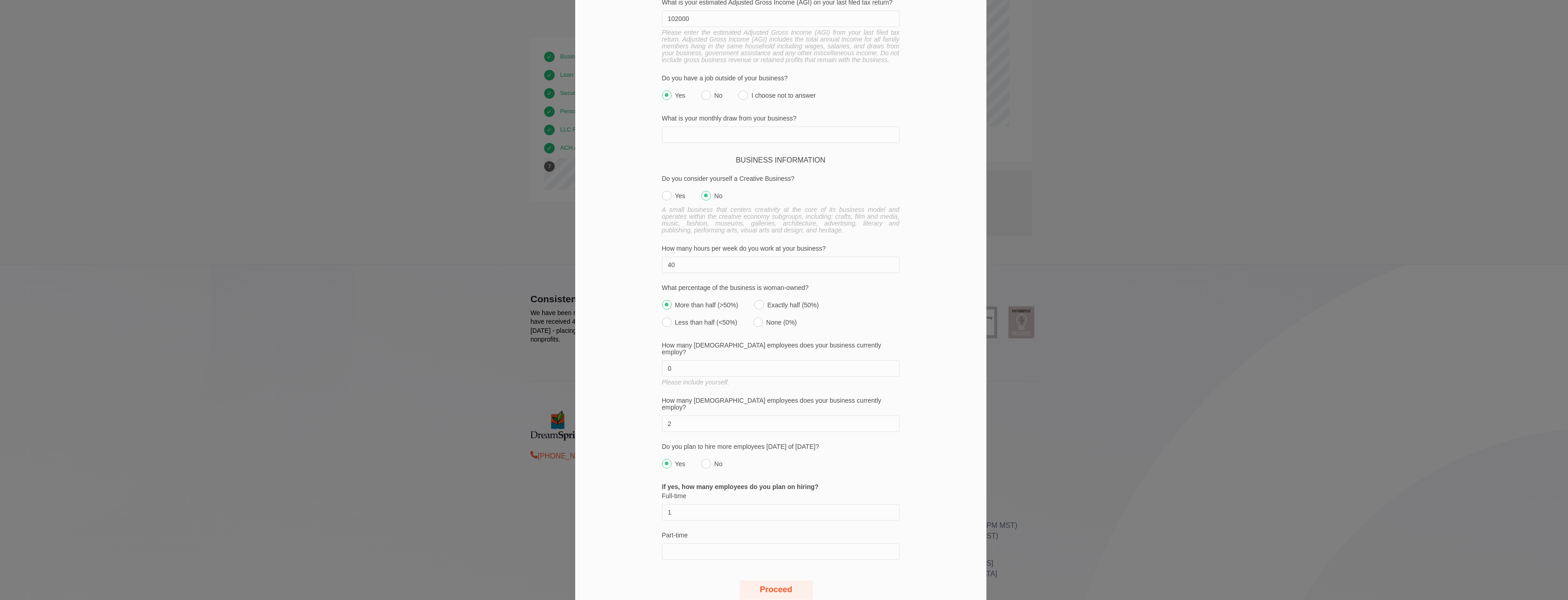
click at [689, 543] on input "Part-time" at bounding box center [781, 551] width 237 height 17
type input "8"
click at [787, 581] on button "Proceed" at bounding box center [776, 590] width 73 height 19
click at [772, 581] on button "Proceed" at bounding box center [776, 590] width 73 height 19
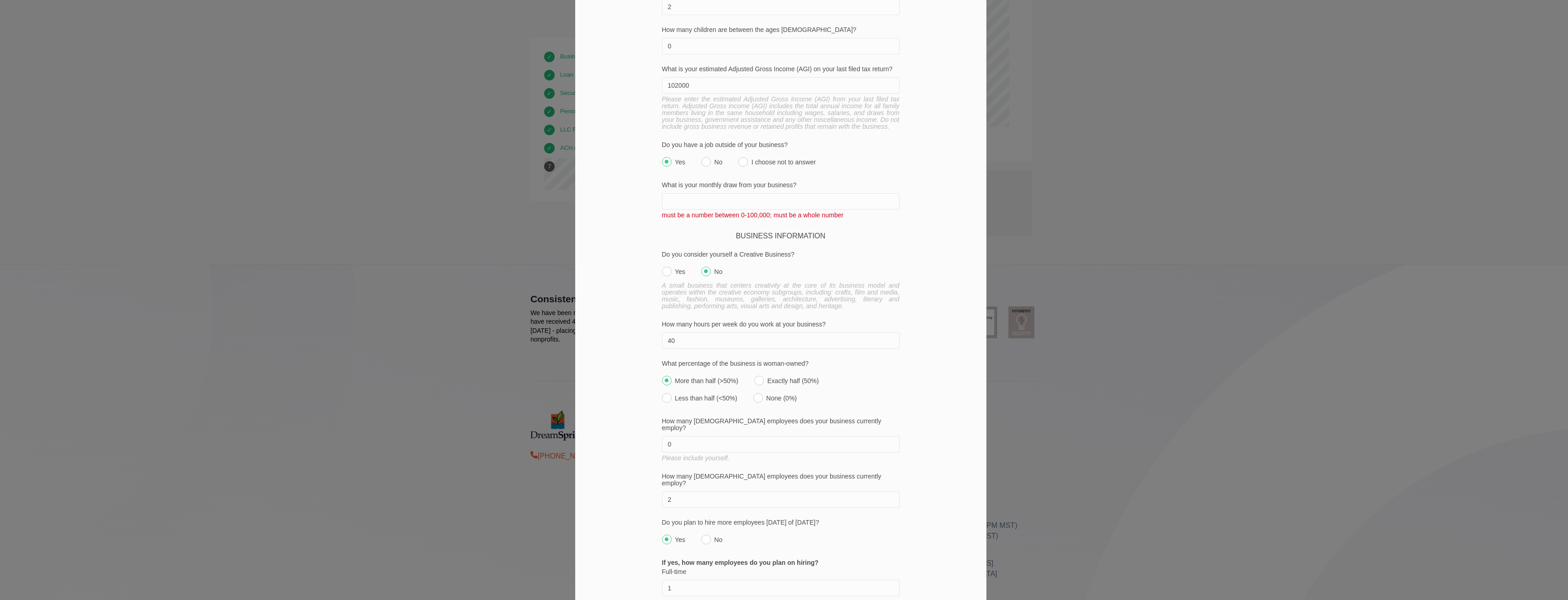
scroll to position [511, 0]
click at [699, 194] on input "What is your monthly draw from your business?" at bounding box center [781, 201] width 237 height 17
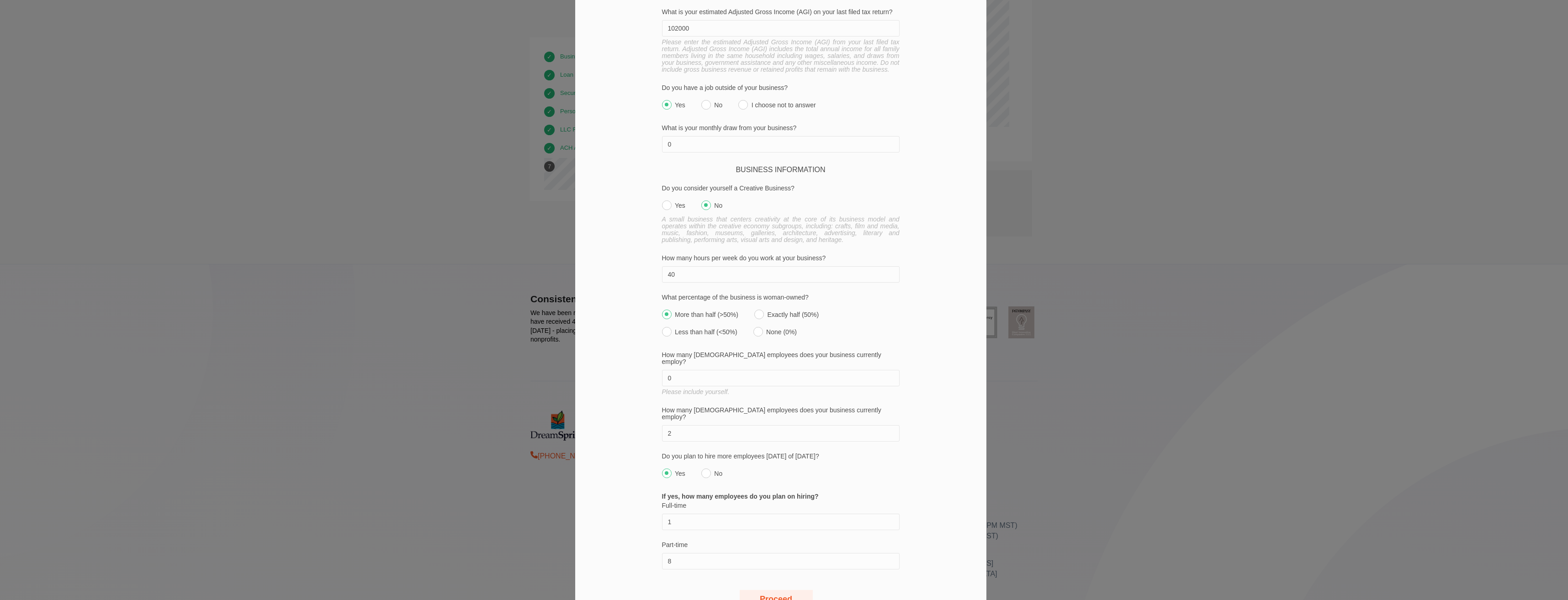
scroll to position [578, 0]
type input "0"
click at [778, 581] on button "Proceed" at bounding box center [776, 590] width 73 height 19
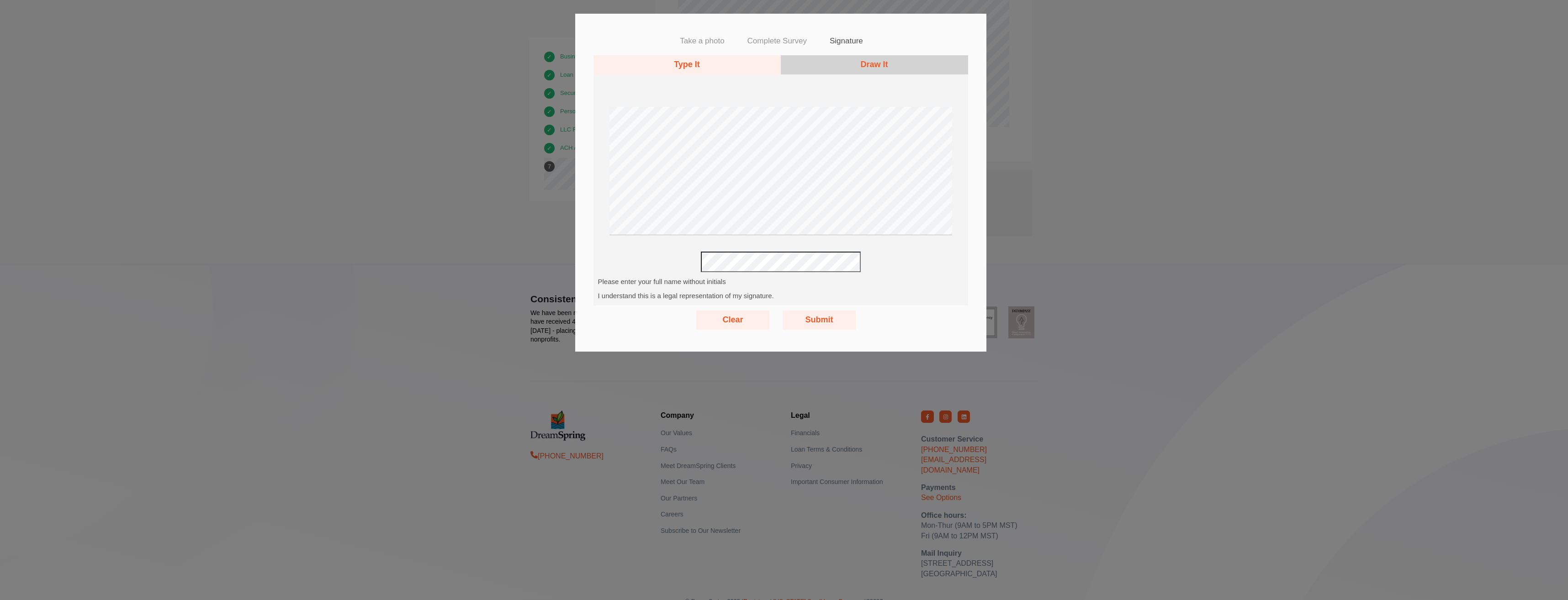
click at [811, 320] on button "Submit" at bounding box center [819, 320] width 73 height 19
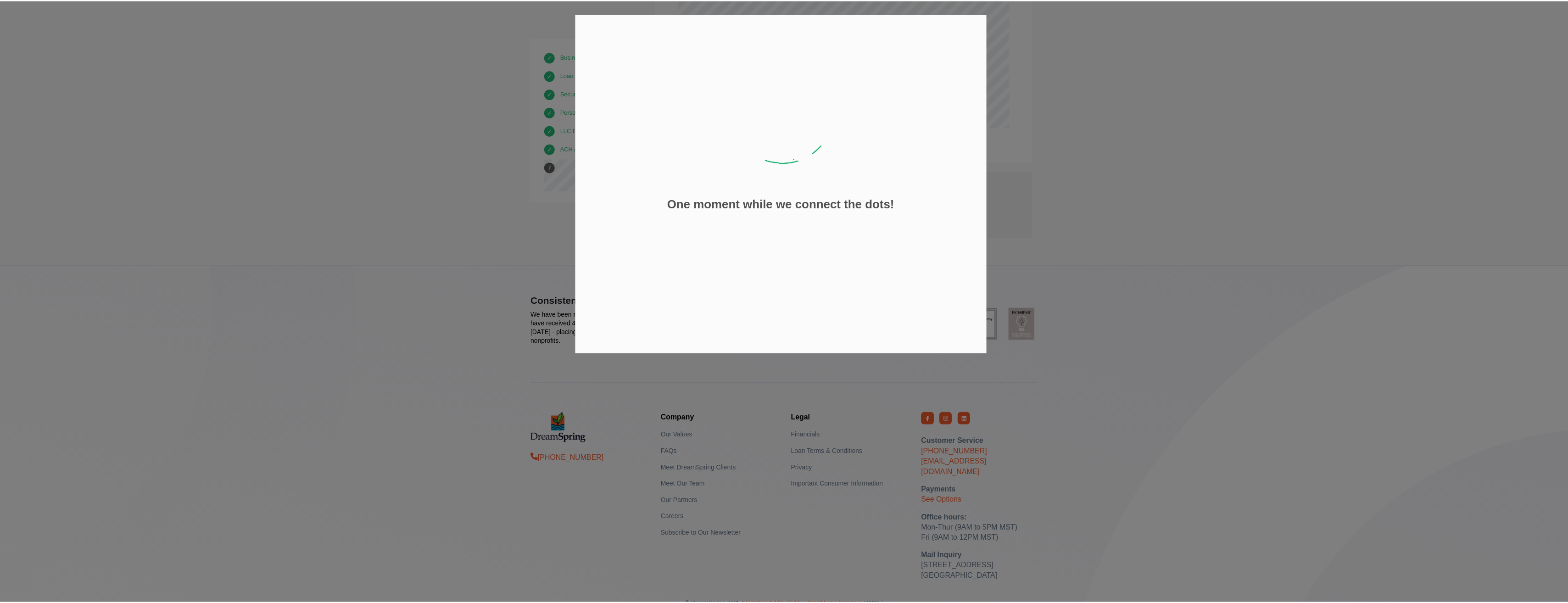
scroll to position [7786, 0]
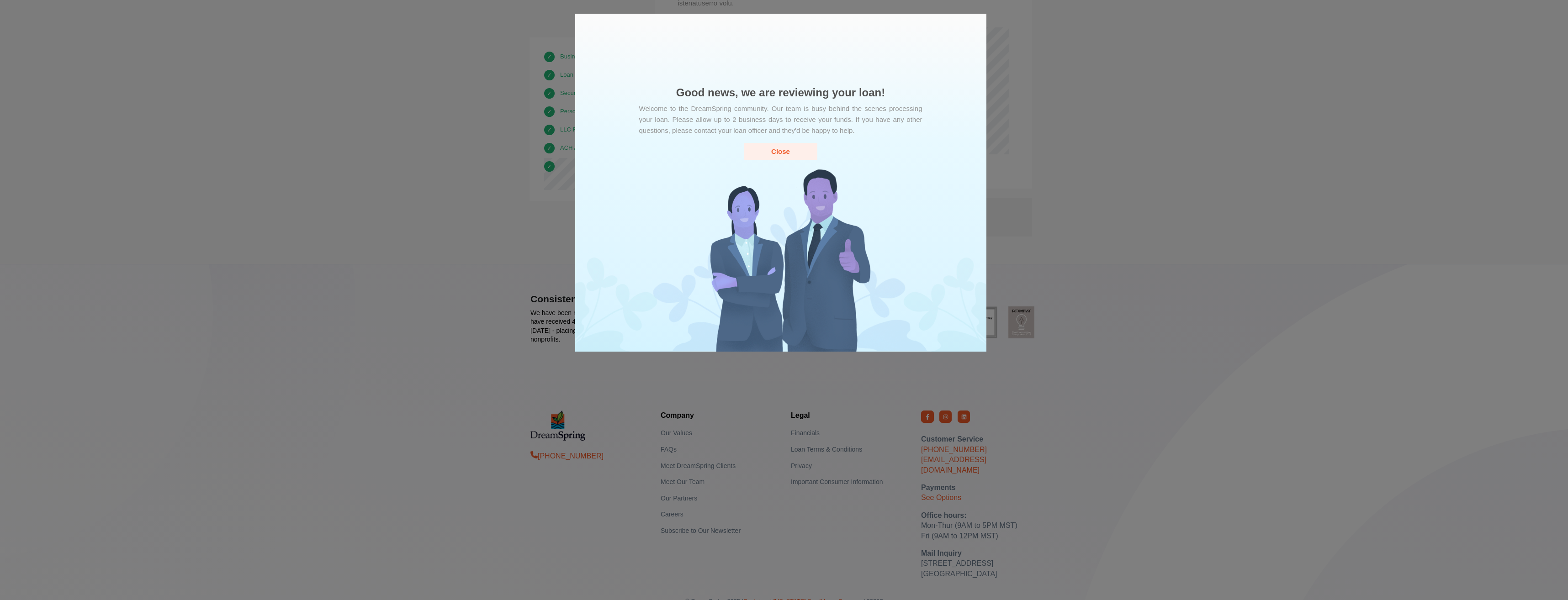
click at [781, 149] on button "Close" at bounding box center [781, 151] width 73 height 17
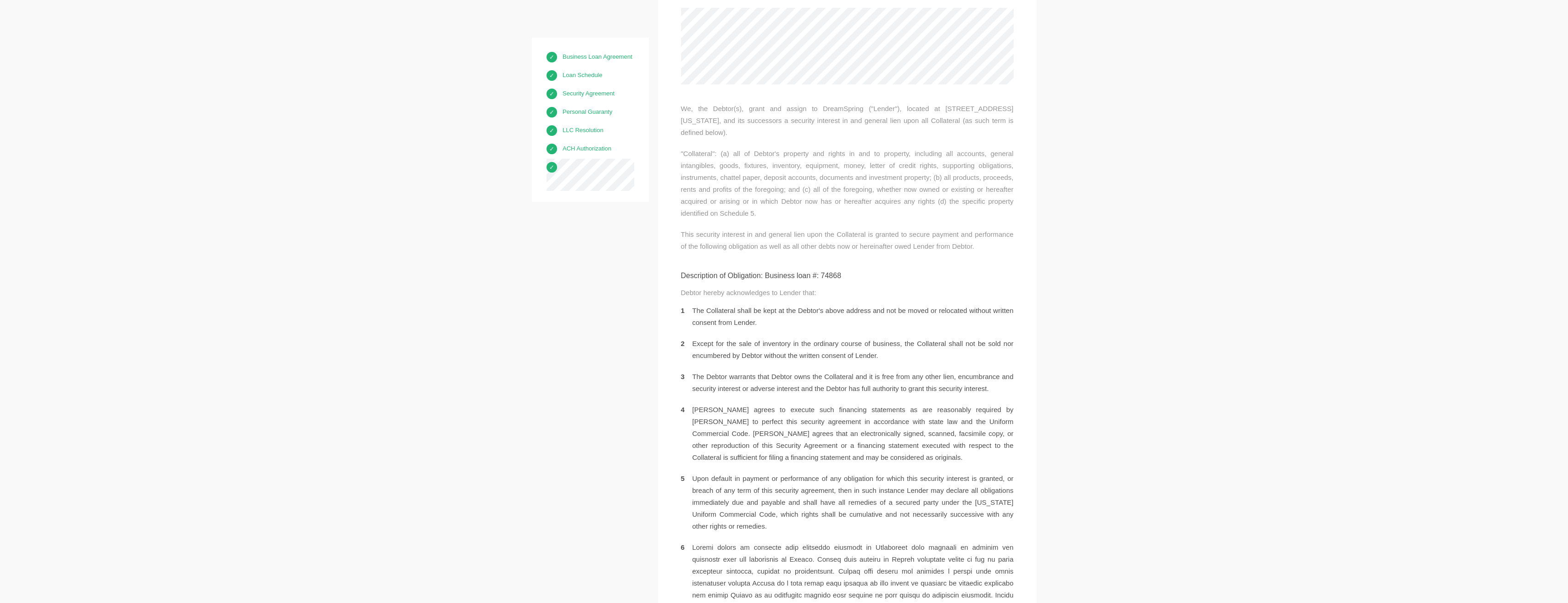
scroll to position [2872, 0]
